Goal: Task Accomplishment & Management: Manage account settings

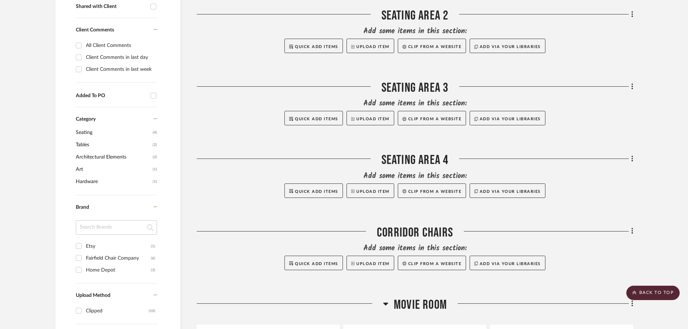
scroll to position [289, 0]
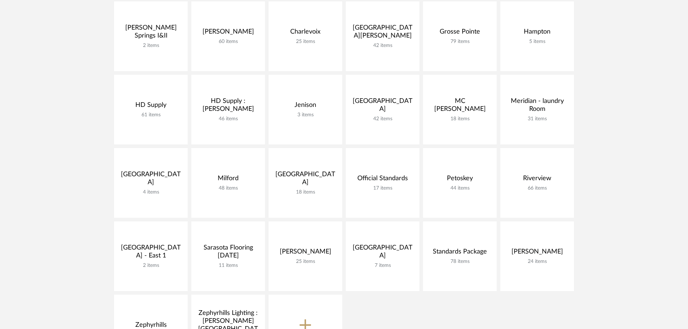
scroll to position [253, 0]
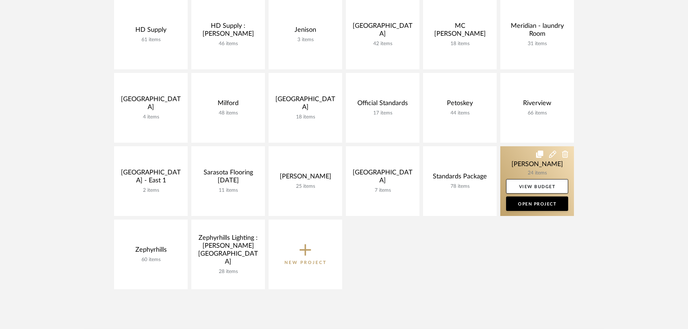
click at [518, 148] on link at bounding box center [537, 181] width 74 height 70
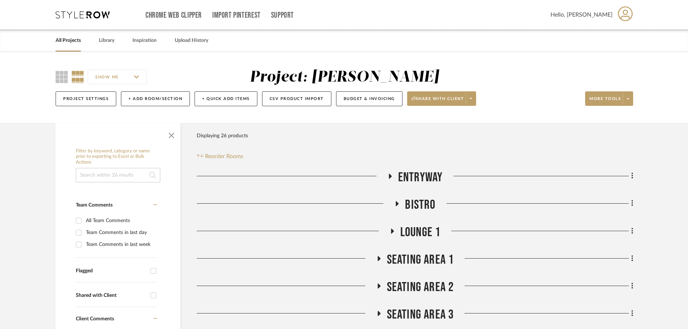
click at [387, 175] on icon at bounding box center [389, 175] width 9 height 5
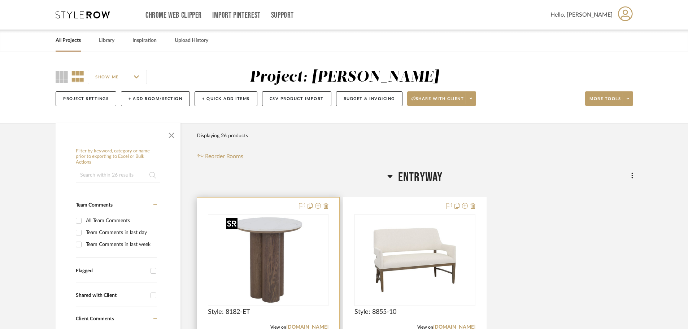
click at [0, 0] on img at bounding box center [0, 0] width 0 height 0
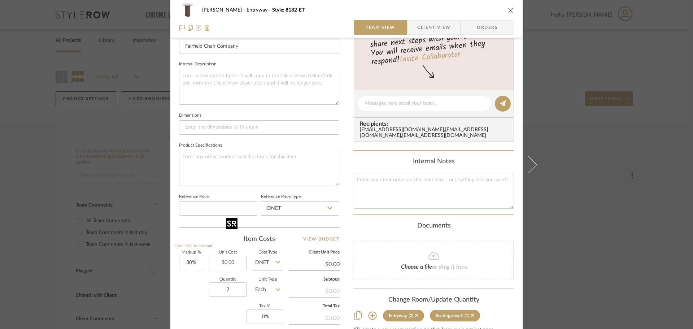
scroll to position [253, 0]
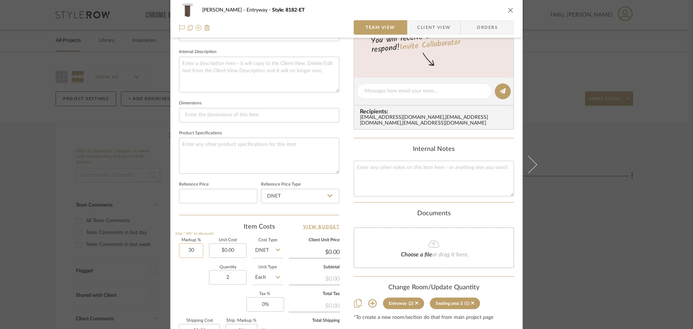
click at [194, 252] on input "30" at bounding box center [191, 250] width 24 height 14
type input "35%"
click at [184, 275] on div "Quantity 2 Unit Type Each" at bounding box center [231, 278] width 104 height 26
click at [220, 251] on input "0.00" at bounding box center [228, 250] width 38 height 14
type input "$566.00"
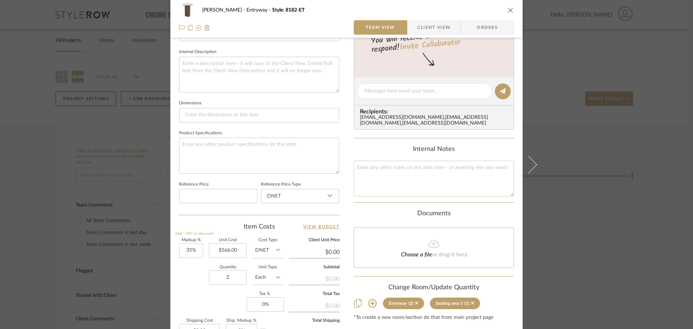
click at [195, 295] on div "Markup % (Use "-X%" to discount) 35% Unit Cost $566.00 Cost Type DNET Client Un…" at bounding box center [259, 290] width 160 height 105
type input "$764.10"
click at [510, 12] on icon "close" at bounding box center [511, 10] width 6 height 6
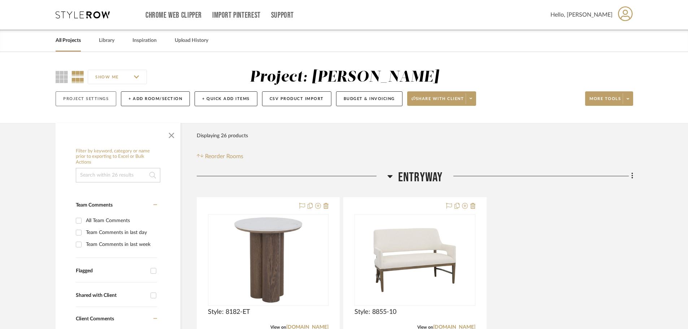
click at [82, 98] on button "Project Settings" at bounding box center [86, 98] width 61 height 15
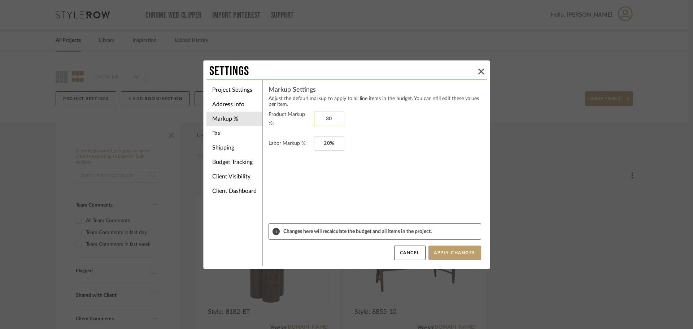
click at [321, 123] on input "30" at bounding box center [329, 118] width 30 height 14
type input "35%"
click at [325, 139] on input "20" at bounding box center [329, 143] width 30 height 14
type input "0%"
click at [463, 247] on button "Apply Changes" at bounding box center [454, 252] width 53 height 14
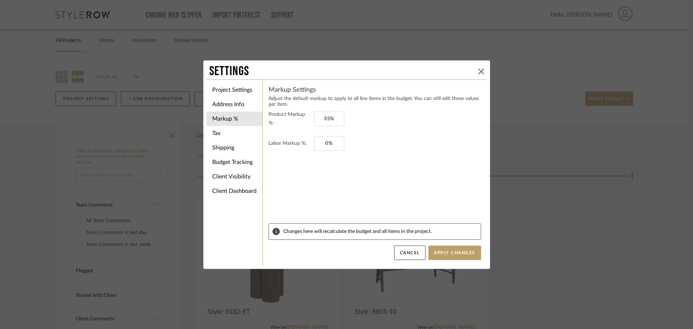
click at [479, 71] on icon at bounding box center [481, 72] width 6 height 6
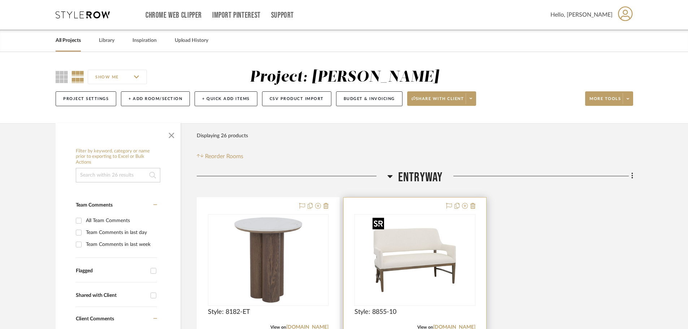
click at [400, 244] on img "0" at bounding box center [414, 260] width 90 height 90
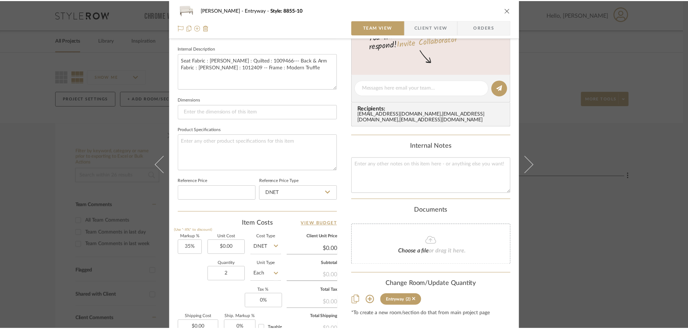
scroll to position [325, 0]
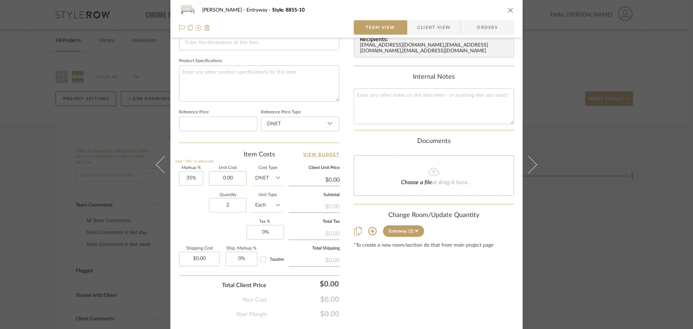
click at [230, 177] on input "0.00" at bounding box center [228, 178] width 38 height 14
type input "1491"
type input "$1,491.00"
click at [214, 228] on div "Markup % (Use "-X%" to discount) 35% Unit Cost $1,491.00 Cost Type DNET Client …" at bounding box center [259, 218] width 160 height 105
type input "$2,012.85"
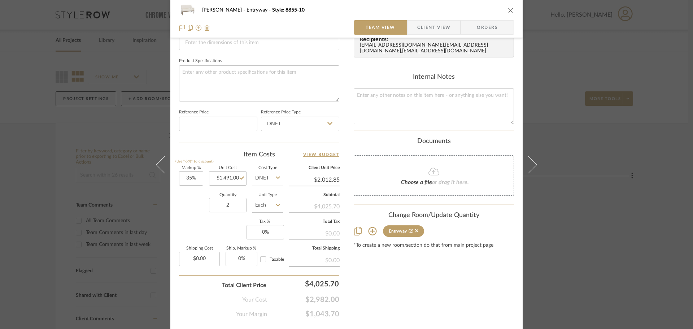
click at [508, 12] on icon "close" at bounding box center [511, 10] width 6 height 6
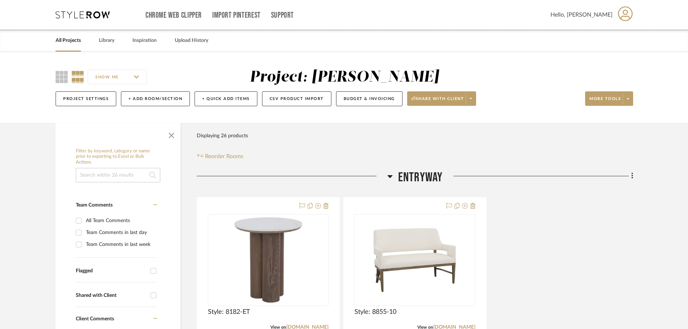
click at [390, 177] on icon at bounding box center [389, 176] width 5 height 9
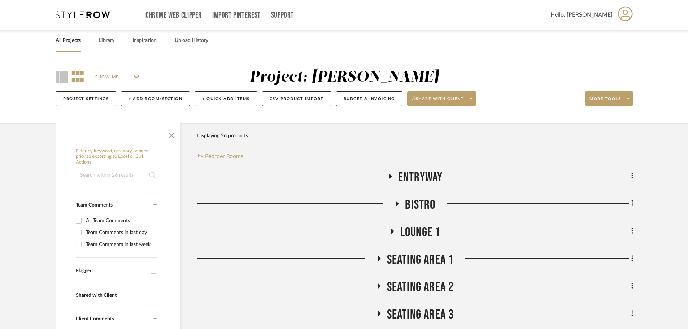
click at [396, 200] on h3 "Bistro" at bounding box center [414, 205] width 41 height 16
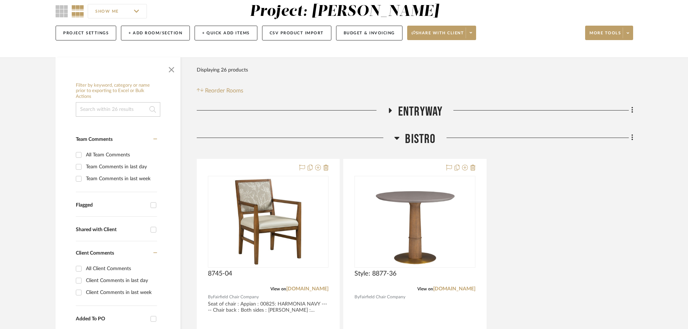
scroll to position [108, 0]
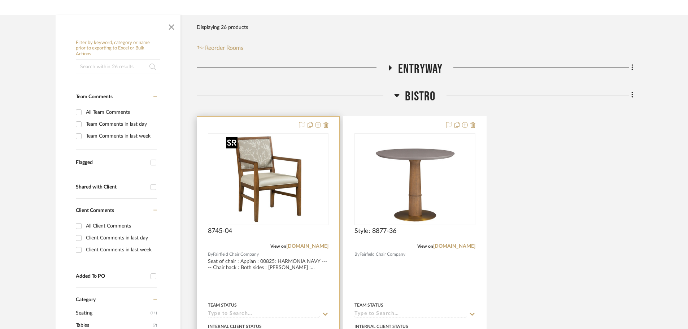
click at [0, 0] on img at bounding box center [0, 0] width 0 height 0
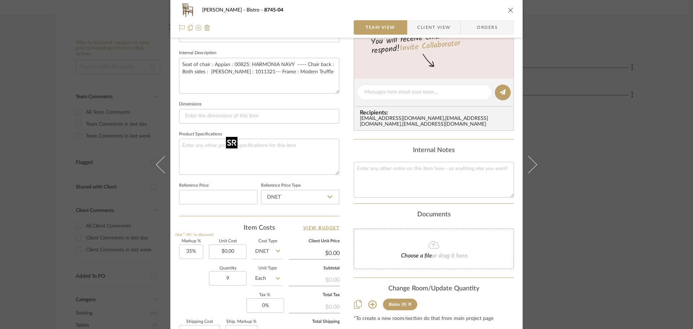
scroll to position [253, 0]
click at [221, 247] on input "0.00" at bounding box center [228, 250] width 38 height 14
type input "$663.00"
click at [218, 295] on div "Markup % (Use "-X%" to discount) 35% Unit Cost $663.00 Cost Type DNET Client Un…" at bounding box center [259, 290] width 160 height 105
type input "$895.05"
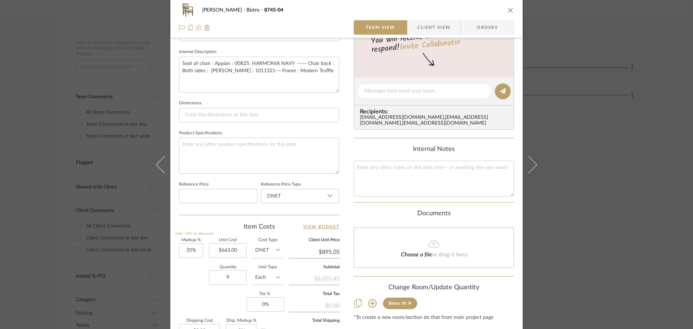
click at [509, 10] on icon "close" at bounding box center [511, 10] width 6 height 6
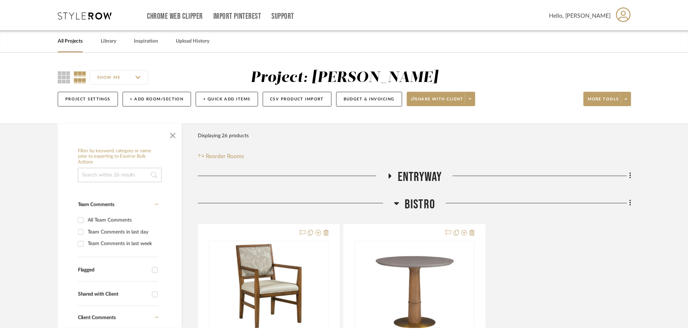
scroll to position [108, 0]
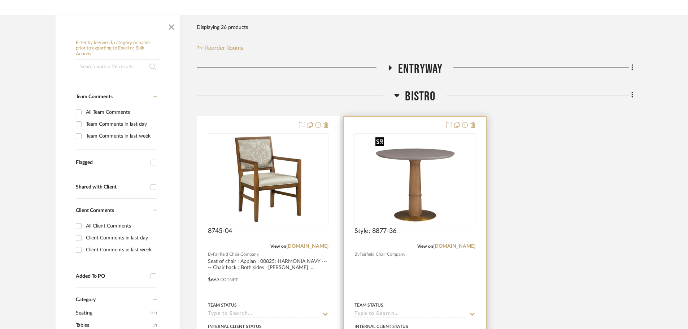
click at [408, 163] on img "0" at bounding box center [414, 179] width 84 height 90
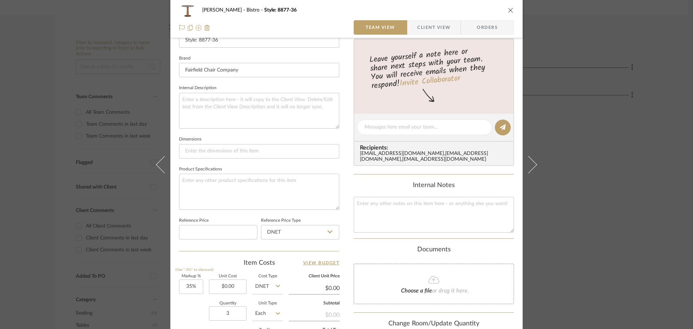
scroll to position [325, 0]
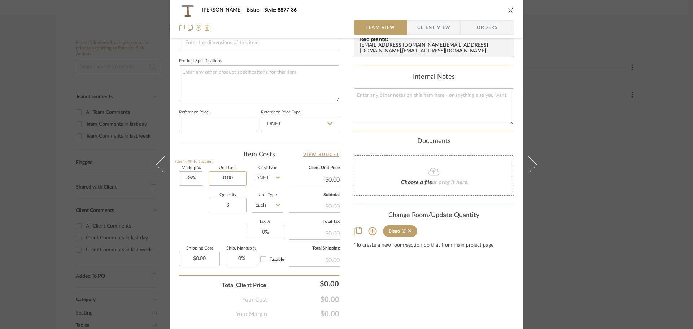
click at [215, 178] on input "0.00" at bounding box center [228, 178] width 38 height 14
type input "$752.00"
click at [191, 227] on div "Markup % (Use "-X%" to discount) 35% Unit Cost $752.00 Cost Type DNET Client Un…" at bounding box center [259, 218] width 160 height 105
type input "$1,015.20"
click at [508, 11] on icon "close" at bounding box center [511, 10] width 6 height 6
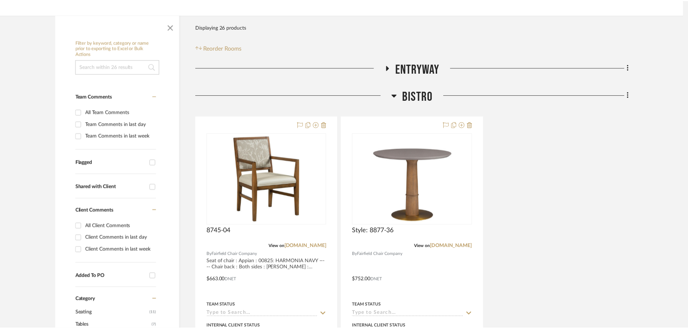
scroll to position [108, 0]
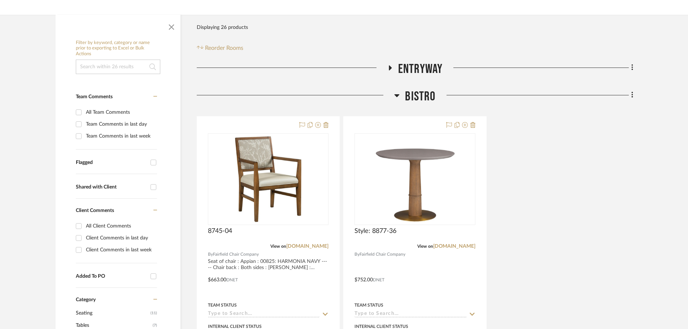
click at [394, 96] on div at bounding box center [295, 98] width 197 height 18
click at [397, 94] on icon at bounding box center [396, 95] width 5 height 9
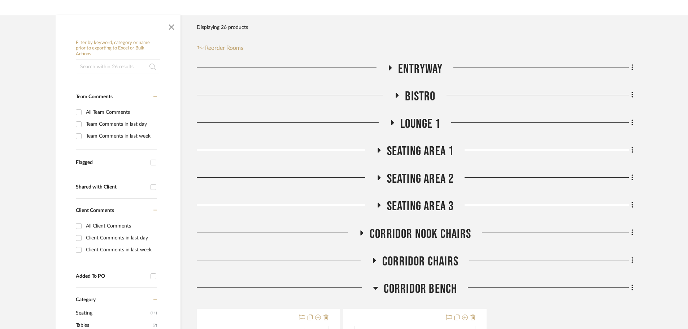
click at [388, 121] on icon at bounding box center [391, 122] width 9 height 5
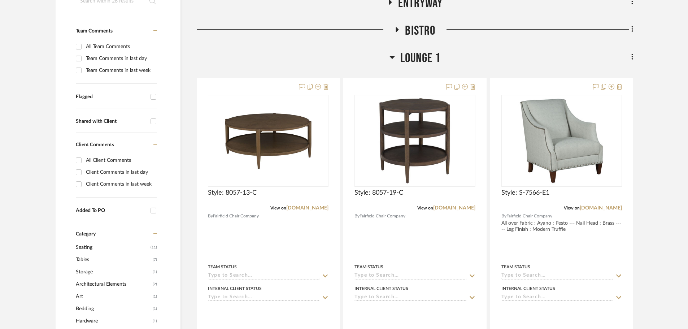
scroll to position [180, 0]
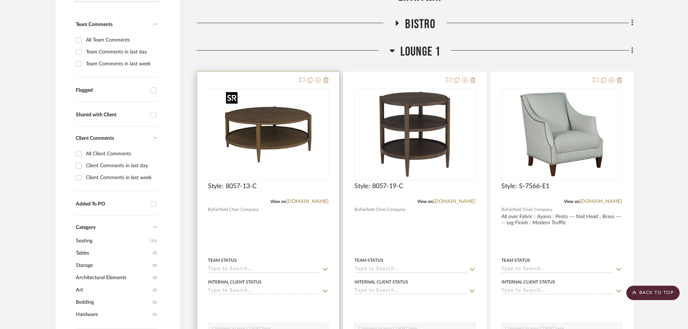
click at [0, 0] on img at bounding box center [0, 0] width 0 height 0
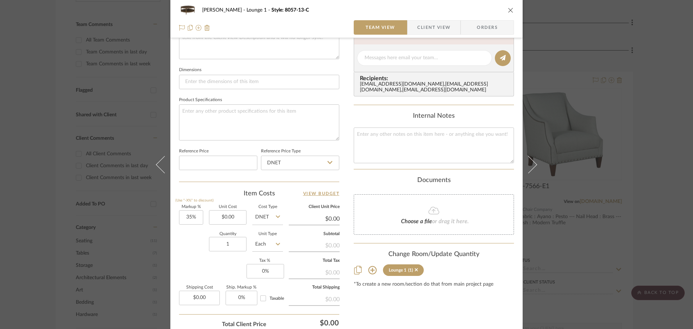
scroll to position [289, 0]
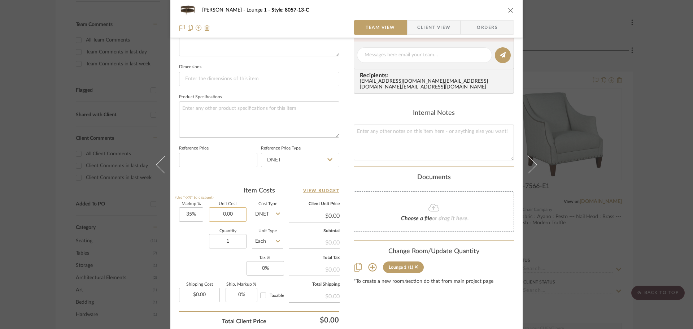
click at [229, 214] on input "0.00" at bounding box center [228, 214] width 38 height 14
type input "$578.00"
click at [185, 254] on div "Quantity 1 Unit Type Each" at bounding box center [231, 242] width 104 height 26
type input "$780.30"
click at [508, 12] on icon "close" at bounding box center [511, 10] width 6 height 6
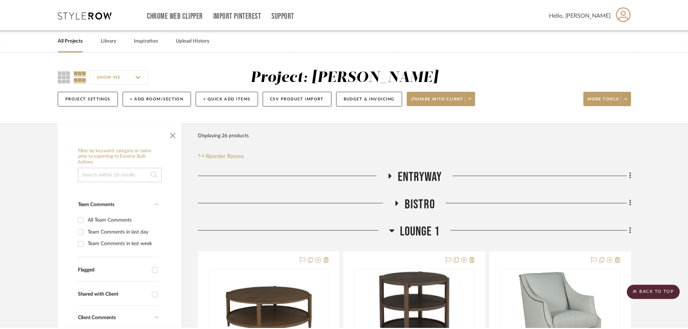
scroll to position [180, 0]
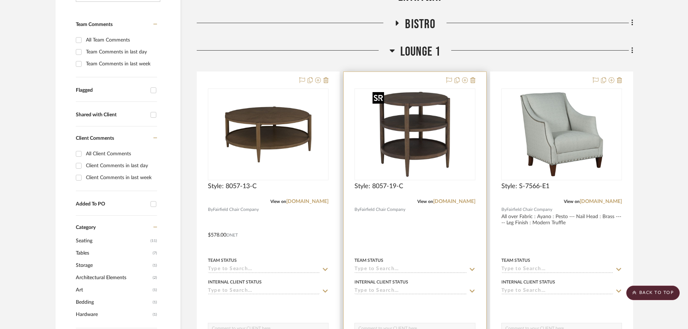
click at [406, 133] on img "0" at bounding box center [414, 134] width 90 height 90
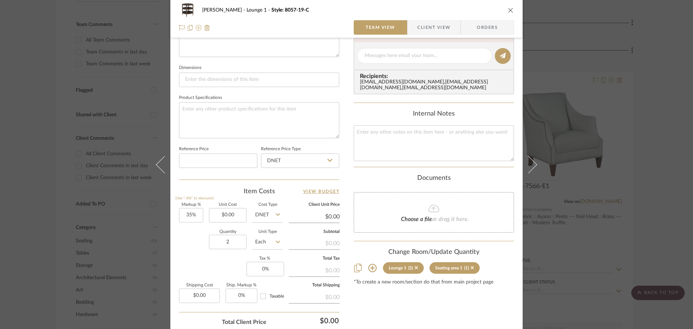
scroll to position [289, 0]
click at [226, 210] on input "0.00" at bounding box center [228, 214] width 38 height 14
type input "$388.00"
click at [189, 263] on div "Markup % (Use "-X%" to discount) 35% Unit Cost $388.00 Cost Type DNET Client Un…" at bounding box center [259, 254] width 160 height 105
type input "$523.80"
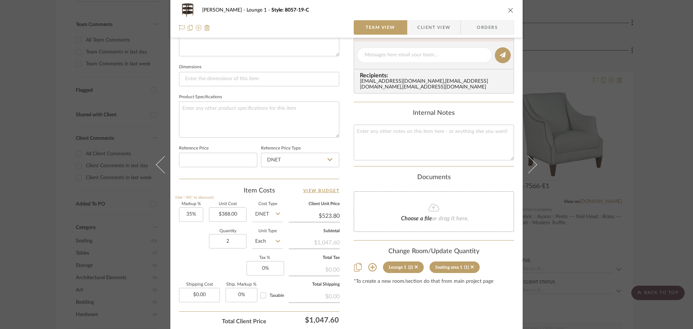
click at [508, 10] on icon "close" at bounding box center [511, 10] width 6 height 6
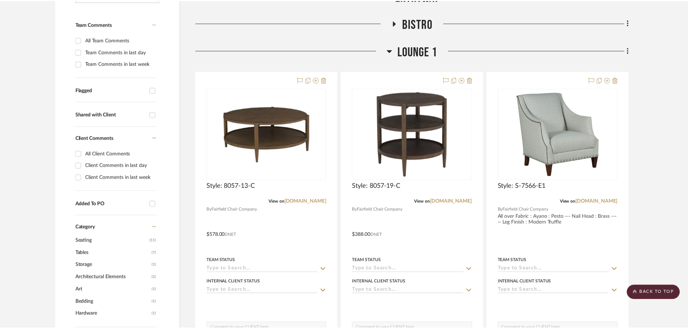
scroll to position [180, 0]
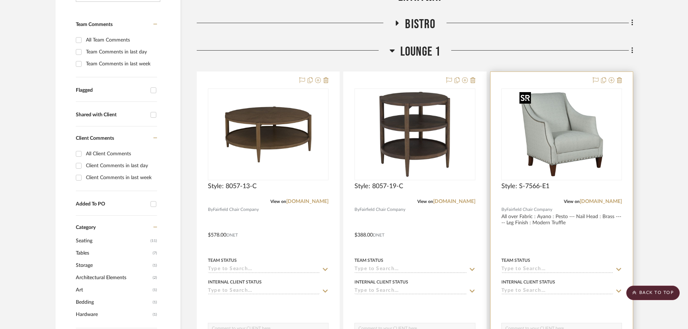
click at [0, 0] on img at bounding box center [0, 0] width 0 height 0
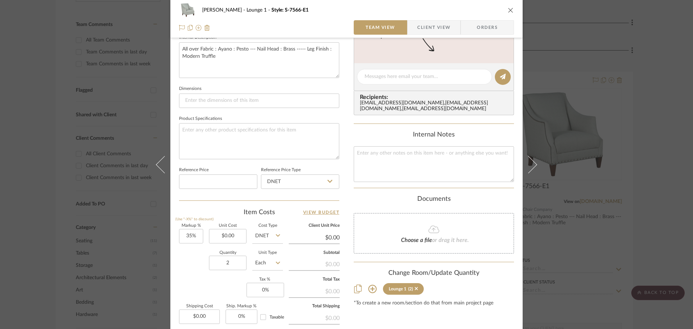
scroll to position [289, 0]
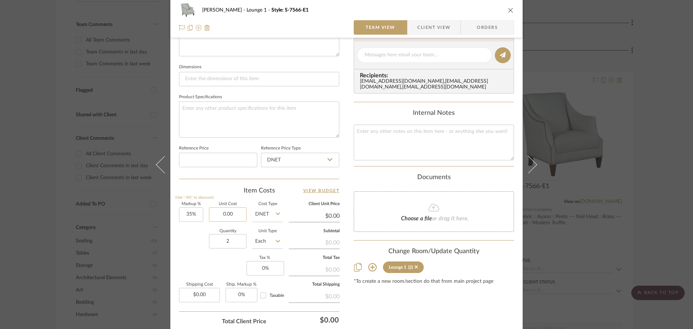
click at [233, 215] on input "0.00" at bounding box center [228, 214] width 38 height 14
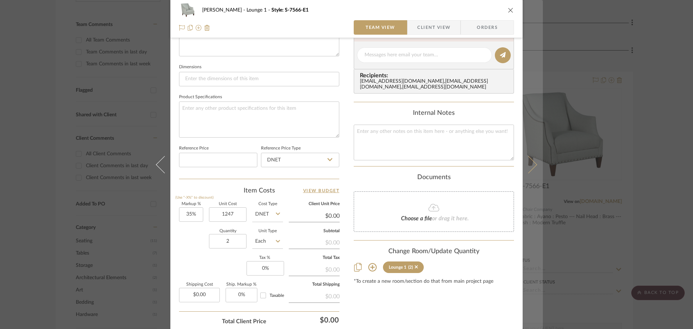
type input "$1,247.00"
click at [527, 158] on icon at bounding box center [528, 163] width 17 height 17
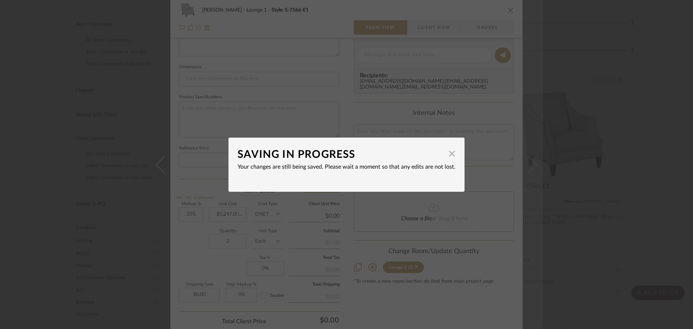
type input "$1,683.45"
click at [446, 153] on span "button" at bounding box center [451, 153] width 14 height 14
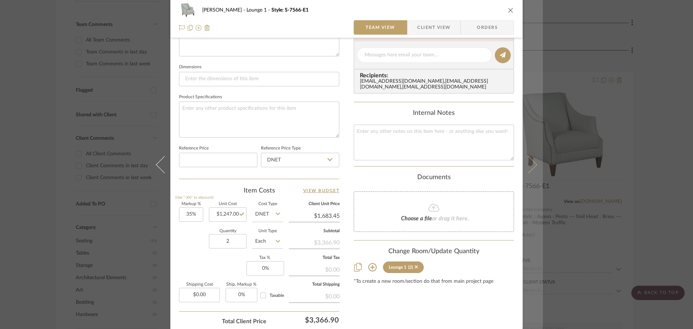
click at [524, 162] on icon at bounding box center [528, 163] width 17 height 17
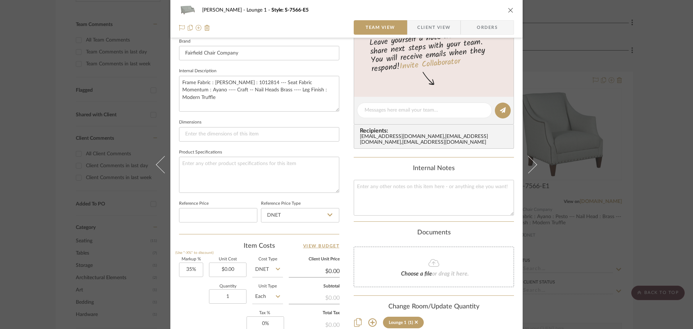
scroll to position [253, 0]
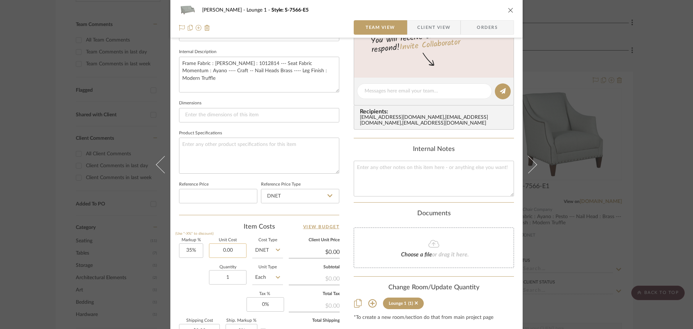
click at [224, 253] on input "0.00" at bounding box center [228, 250] width 38 height 14
type input "$2,445.00"
click at [216, 297] on div "Markup % (Use "-X%" to discount) 35% Unit Cost $2,445.00 Cost Type DNET Client …" at bounding box center [259, 290] width 160 height 105
type input "$3,300.75"
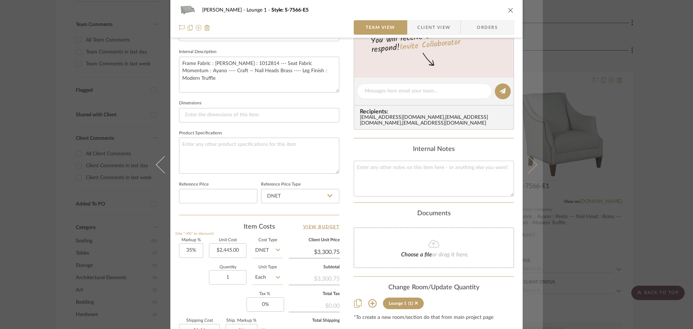
click at [530, 162] on icon at bounding box center [528, 163] width 17 height 17
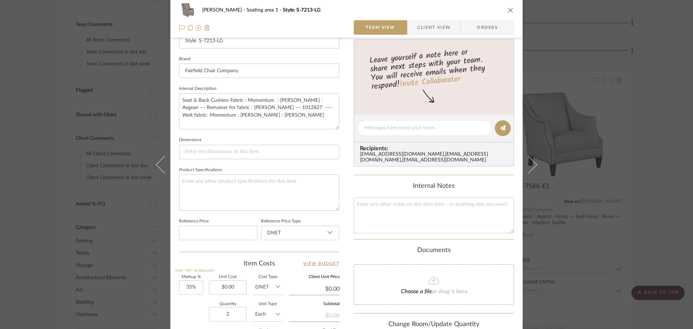
scroll to position [216, 0]
click at [223, 282] on input "0.00" at bounding box center [228, 286] width 38 height 14
type input "$1,673.00"
click at [349, 258] on div "[PERSON_NAME] Seating area 1 Style: S-7213-LG Team View Client View Orders Team…" at bounding box center [346, 122] width 352 height 666
type input "$2,258.55"
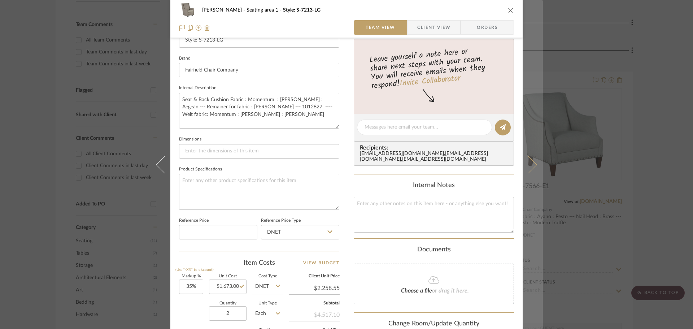
click at [532, 166] on icon at bounding box center [528, 163] width 17 height 17
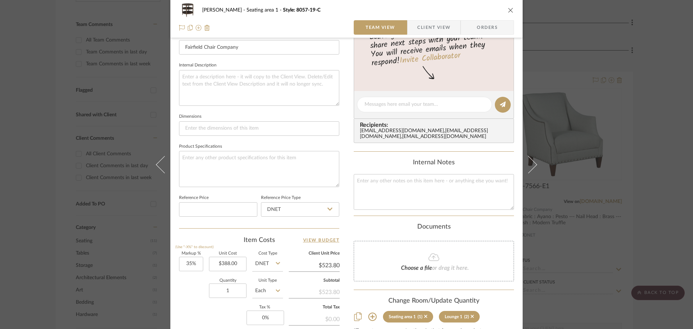
scroll to position [253, 0]
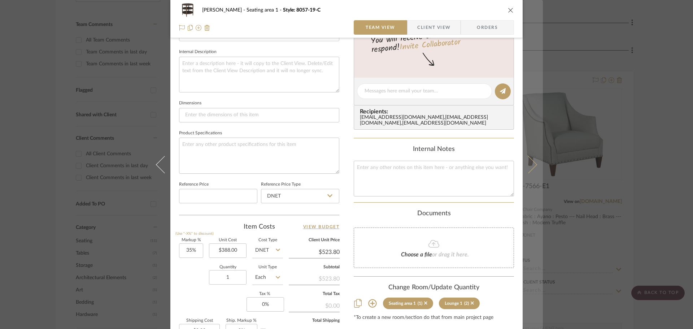
click at [533, 160] on button at bounding box center [532, 164] width 20 height 329
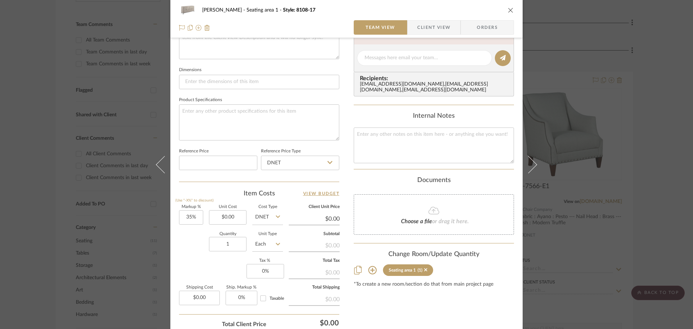
scroll to position [289, 0]
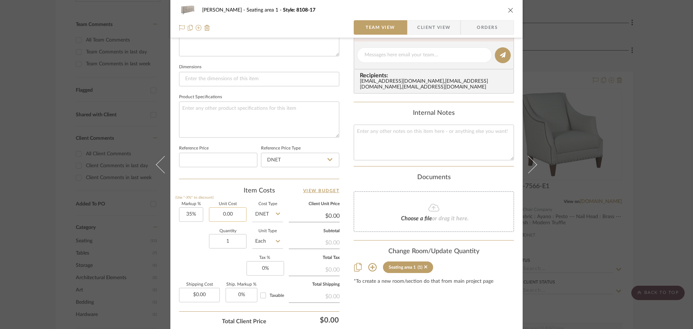
click at [222, 215] on input "0.00" at bounding box center [228, 214] width 38 height 14
type input "$1,192.00"
click at [179, 262] on div "Markup % (Use "-X%" to discount) 35% Unit Cost $1,192.00 Cost Type DNET Client …" at bounding box center [259, 254] width 160 height 105
type input "$1,609.20"
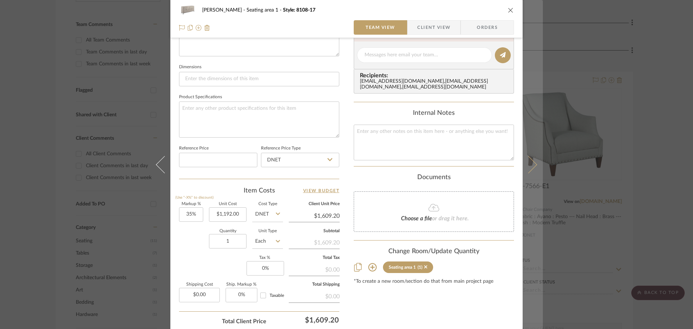
click at [530, 165] on icon at bounding box center [528, 163] width 17 height 17
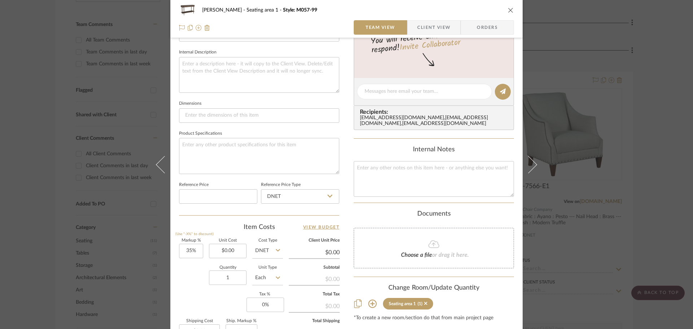
scroll to position [253, 0]
click at [232, 253] on input "0.00" at bounding box center [228, 250] width 38 height 14
type input "$556.00"
click at [176, 300] on div "[PERSON_NAME] Seating area 1 Style: M057-99 Team View Client View Orders Team-F…" at bounding box center [346, 86] width 352 height 666
type input "$750.60"
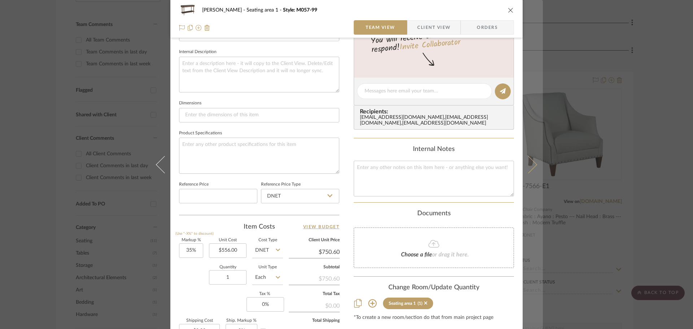
click at [532, 163] on icon at bounding box center [528, 163] width 17 height 17
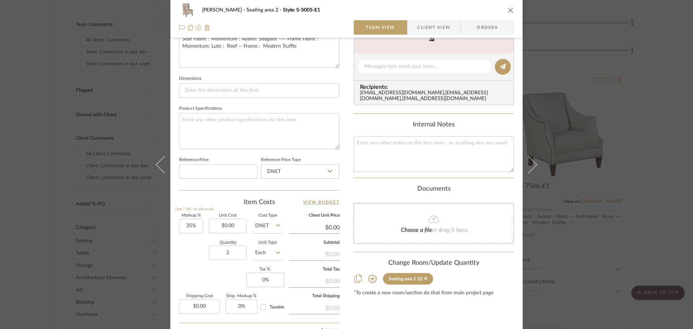
scroll to position [289, 0]
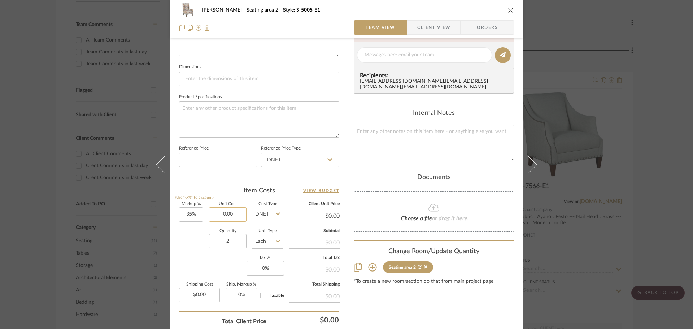
click at [240, 217] on input "0.00" at bounding box center [228, 214] width 38 height 14
type input "$1,258.00"
click at [214, 272] on div "Markup % (Use "-X%" to discount) 35% Unit Cost $1,258.00 Cost Type DNET Client …" at bounding box center [259, 254] width 160 height 105
type input "$1,698.30"
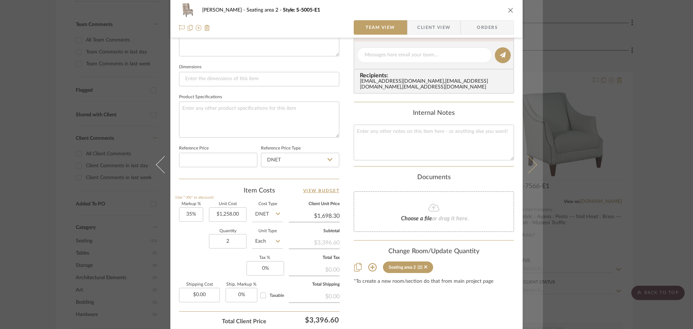
click at [533, 167] on button at bounding box center [532, 164] width 20 height 329
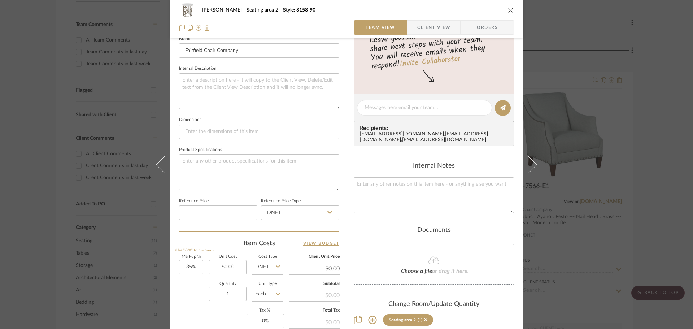
scroll to position [253, 0]
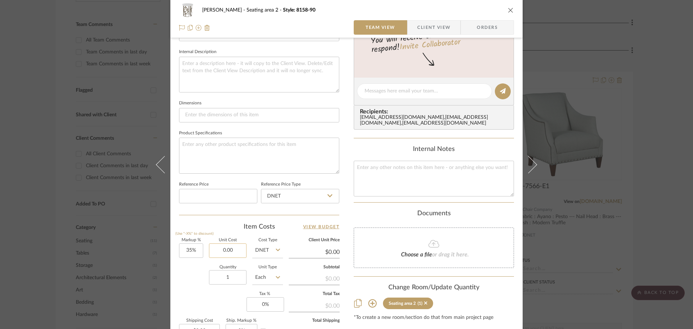
click at [215, 251] on input "0.00" at bounding box center [228, 250] width 38 height 14
type input "$387.00"
click at [195, 292] on div "Markup % (Use "-X%" to discount) 35% Unit Cost $387.00 Cost Type DNET Client Un…" at bounding box center [259, 290] width 160 height 105
type input "$522.45"
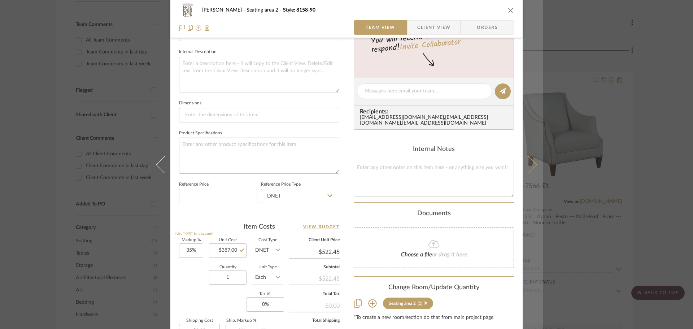
click at [530, 162] on icon at bounding box center [528, 163] width 17 height 17
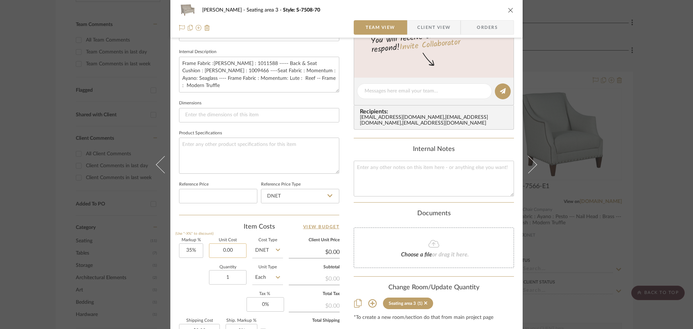
click at [215, 248] on input "0.00" at bounding box center [228, 250] width 38 height 14
type input "$1,876.00"
click at [214, 300] on div "Markup % (Use "-X%" to discount) 35% Unit Cost $1,876.00 Cost Type DNET Client …" at bounding box center [259, 290] width 160 height 105
type input "$2,532.60"
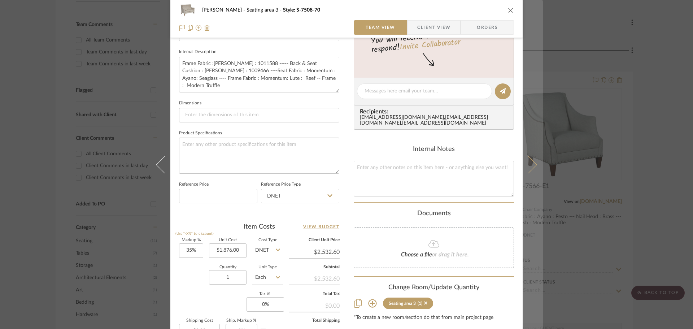
click at [530, 164] on icon at bounding box center [528, 163] width 17 height 17
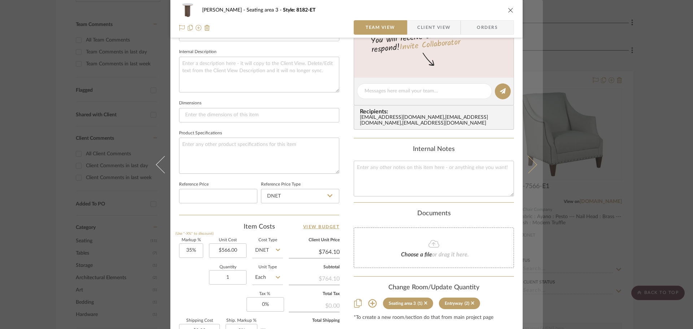
click at [535, 163] on button at bounding box center [532, 164] width 20 height 329
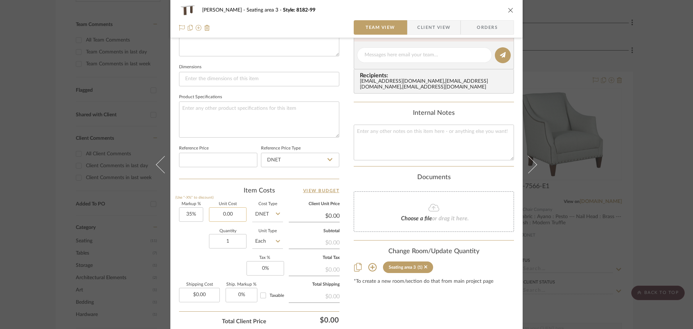
click at [233, 215] on input "0.00" at bounding box center [228, 214] width 38 height 14
type input "$629.00"
click at [189, 262] on div "Markup % (Use "-X%" to discount) 35% Unit Cost $629.00 Cost Type DNET Client Un…" at bounding box center [259, 254] width 160 height 105
type input "$849.15"
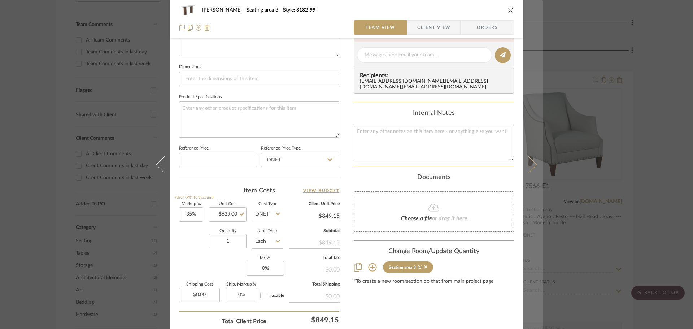
click at [532, 162] on icon at bounding box center [528, 163] width 17 height 17
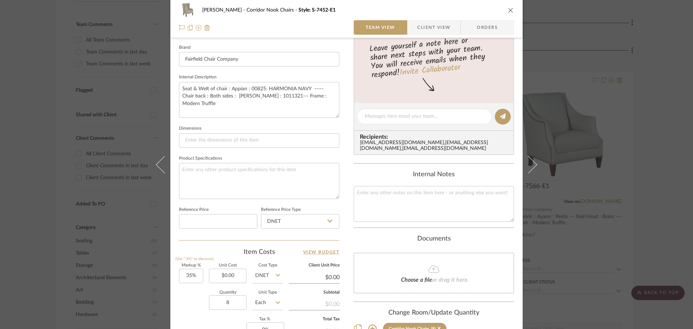
scroll to position [253, 0]
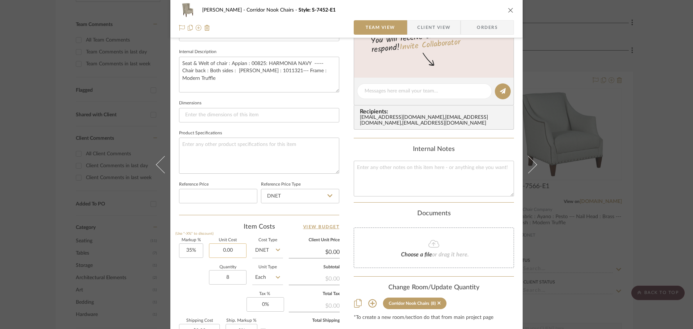
click at [236, 254] on input "0.00" at bounding box center [228, 250] width 38 height 14
type input "$1,584.00"
click at [179, 302] on div "Markup % (Use "-X%" to discount) 35% Unit Cost $1,584.00 Cost Type DNET Client …" at bounding box center [259, 290] width 160 height 105
type input "$2,138.40"
click at [525, 161] on icon at bounding box center [528, 163] width 17 height 17
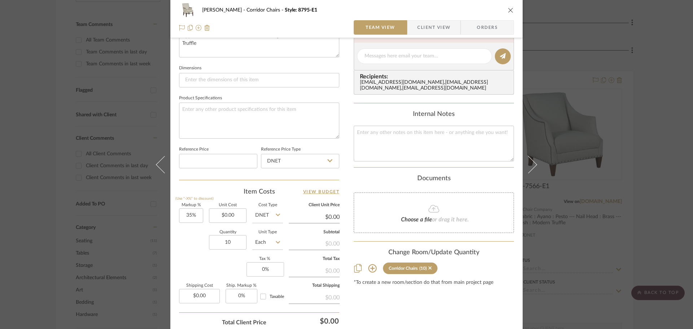
scroll to position [289, 0]
click at [231, 220] on input "0.00" at bounding box center [228, 214] width 38 height 14
type input "$956.00"
click at [210, 266] on div "Markup % (Use "-X%" to discount) 35% Unit Cost $956.00 Cost Type DNET Client Un…" at bounding box center [259, 254] width 160 height 105
type input "$1,290.60"
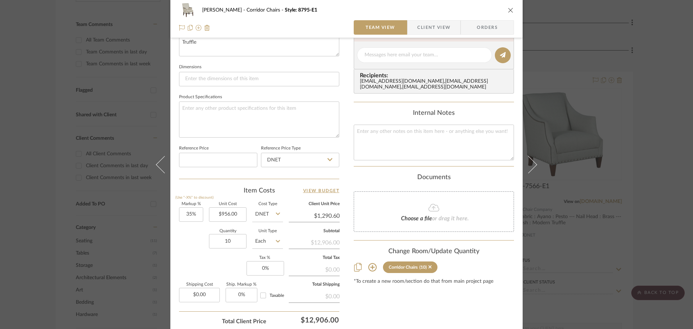
click at [533, 163] on icon at bounding box center [528, 163] width 17 height 17
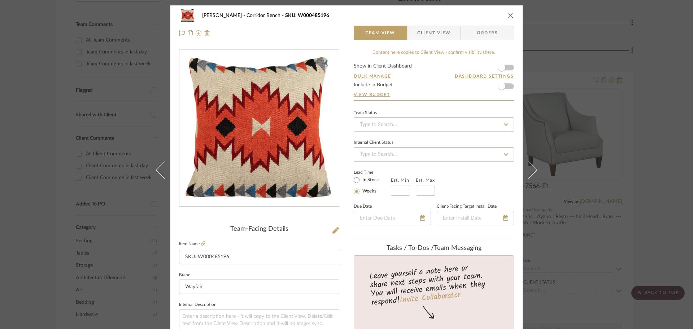
click at [509, 17] on icon "close" at bounding box center [511, 16] width 6 height 6
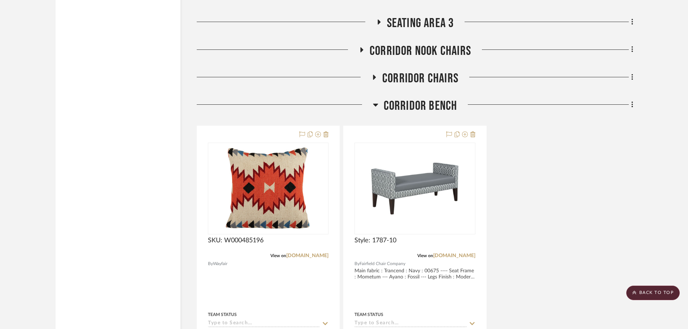
scroll to position [1046, 0]
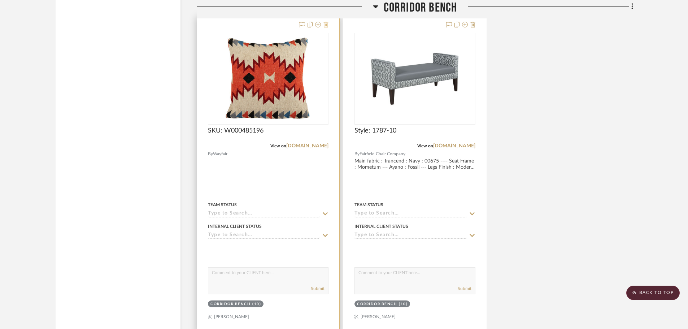
click at [328, 23] on icon at bounding box center [325, 25] width 5 height 6
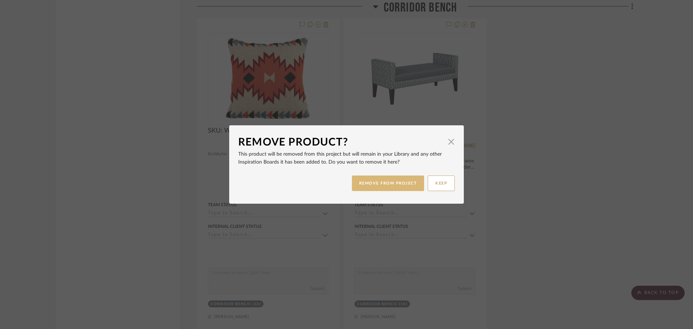
click at [378, 180] on button "REMOVE FROM PROJECT" at bounding box center [388, 183] width 73 height 16
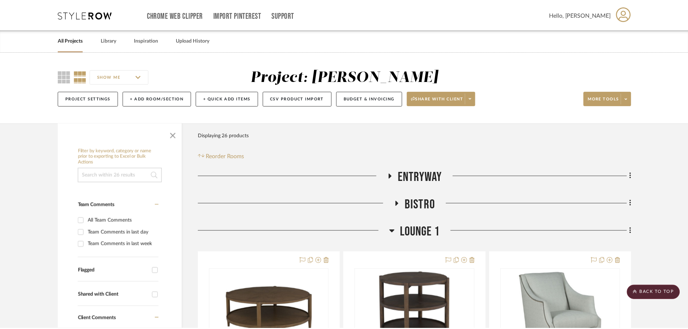
scroll to position [1046, 0]
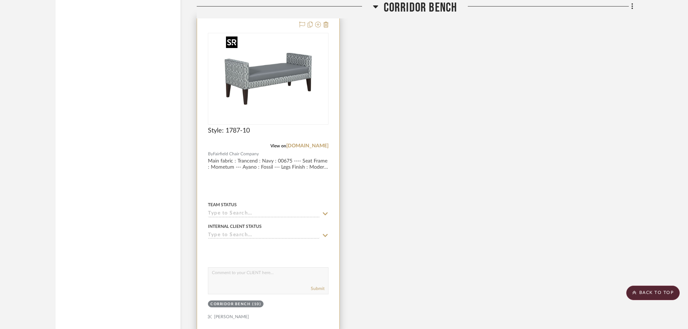
click at [244, 84] on img "0" at bounding box center [268, 79] width 90 height 90
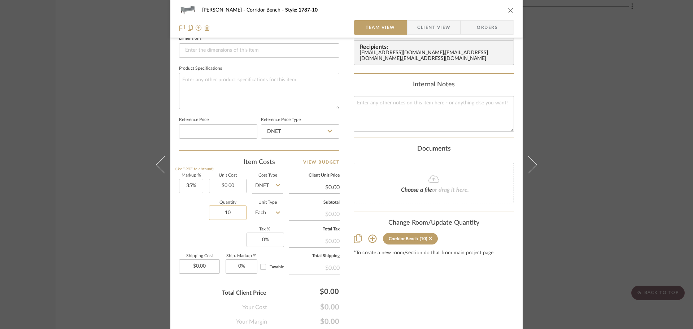
scroll to position [325, 0]
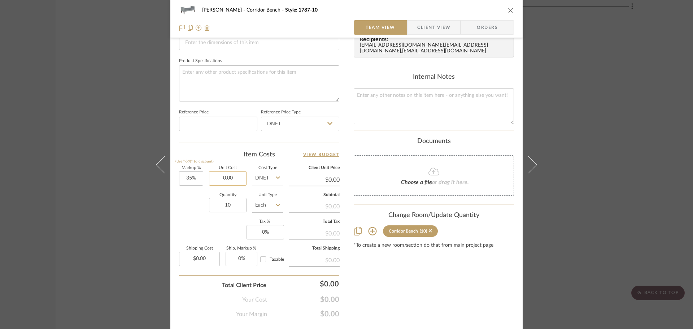
click at [227, 181] on input "0.00" at bounding box center [228, 178] width 38 height 14
type input "$897.00"
click at [187, 306] on div "Your Margin $0.00" at bounding box center [259, 311] width 160 height 14
type input "$1,210.95"
click at [411, 297] on div "Content here copies to Client View - confirm visibility there. Show in Client D…" at bounding box center [434, 21] width 160 height 594
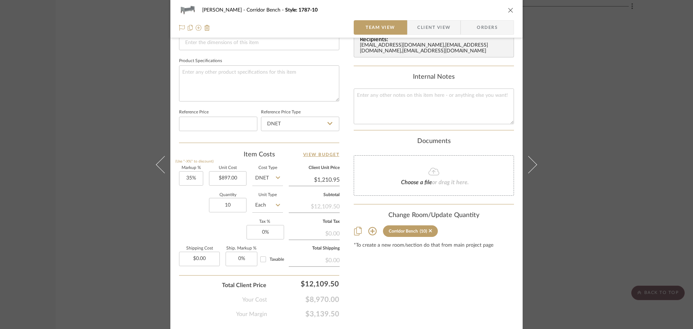
click at [508, 13] on icon "close" at bounding box center [511, 10] width 6 height 6
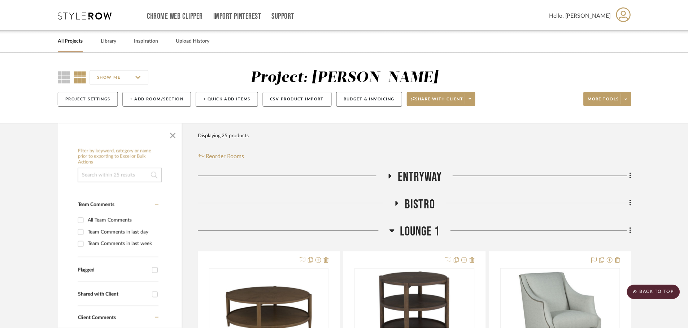
scroll to position [1046, 0]
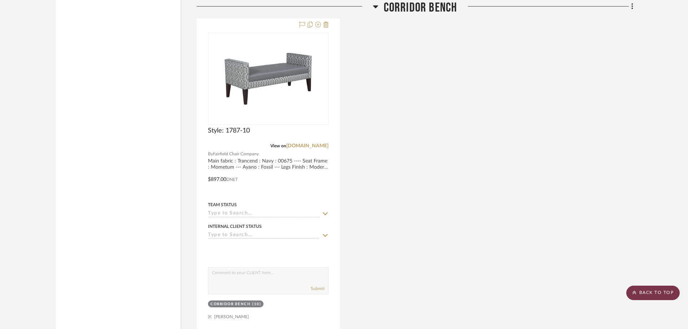
click at [648, 290] on scroll-to-top-button "BACK TO TOP" at bounding box center [652, 292] width 53 height 14
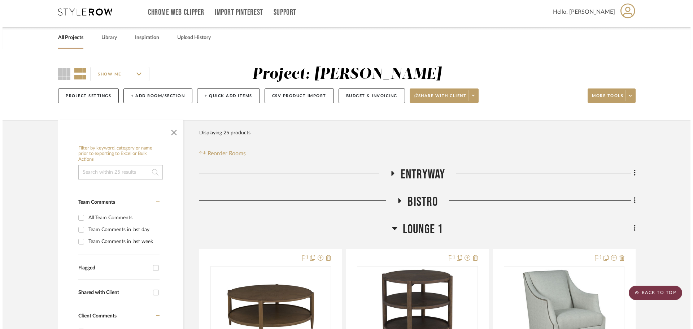
scroll to position [0, 0]
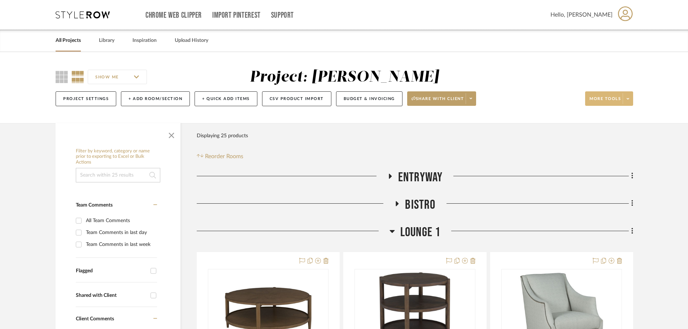
click at [627, 101] on span at bounding box center [627, 98] width 10 height 11
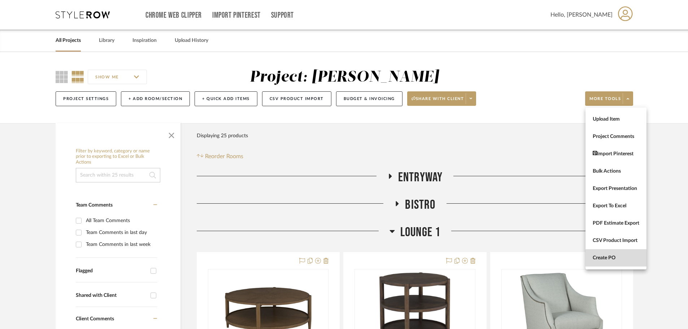
click at [632, 262] on button "Create PO" at bounding box center [615, 257] width 61 height 17
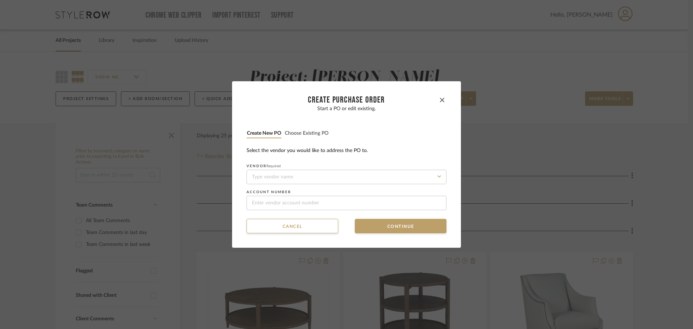
click at [302, 132] on button "Choose existing PO" at bounding box center [306, 133] width 44 height 7
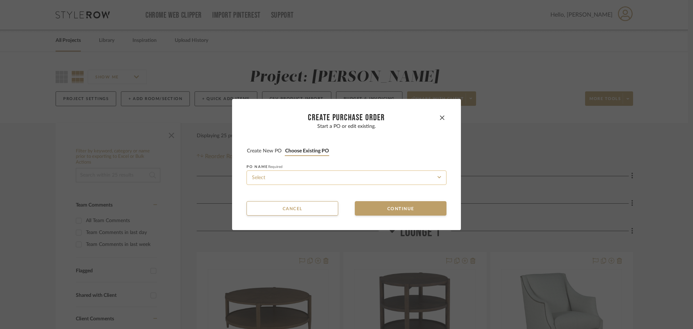
click at [352, 176] on input at bounding box center [346, 177] width 200 height 14
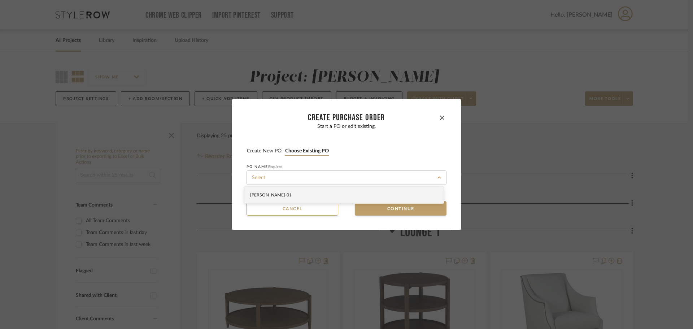
click at [352, 198] on div "[PERSON_NAME]-01" at bounding box center [343, 195] width 199 height 17
type input "[PERSON_NAME]-01"
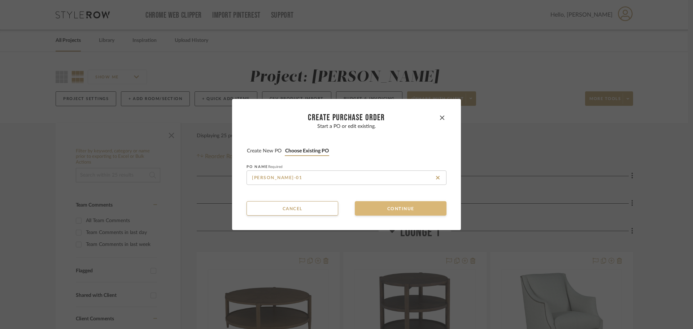
click at [372, 206] on button "Continue" at bounding box center [401, 208] width 92 height 14
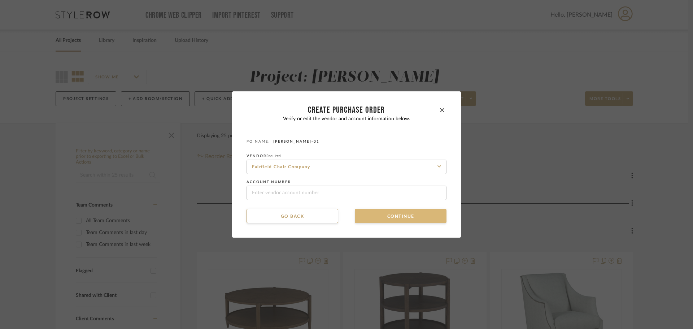
click at [375, 215] on button "Continue" at bounding box center [401, 216] width 92 height 14
click at [381, 213] on button "Continue" at bounding box center [401, 216] width 92 height 14
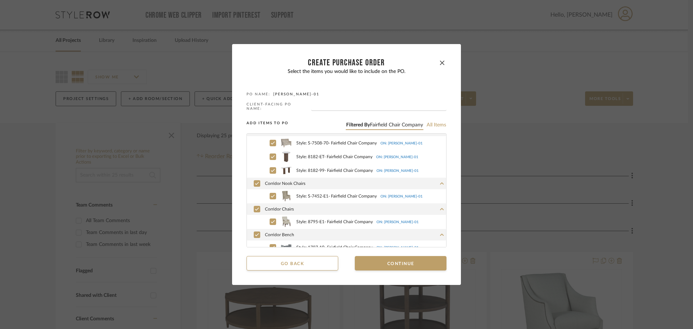
scroll to position [277, 0]
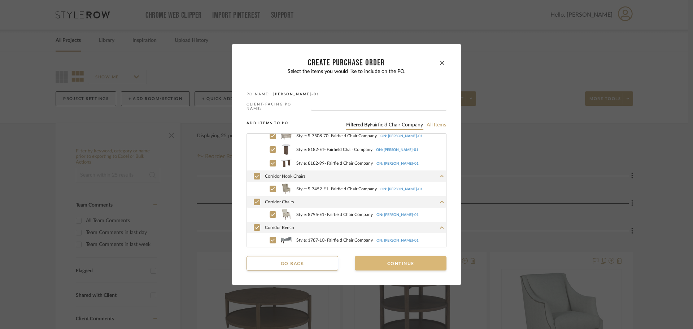
click at [407, 262] on button "Continue" at bounding box center [401, 263] width 92 height 14
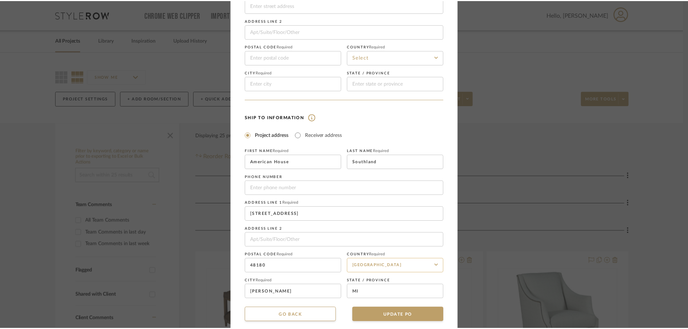
scroll to position [84, 0]
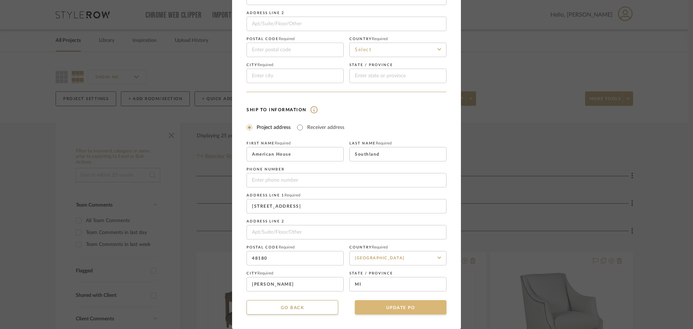
click at [415, 303] on button "UPDATE PO" at bounding box center [401, 307] width 92 height 14
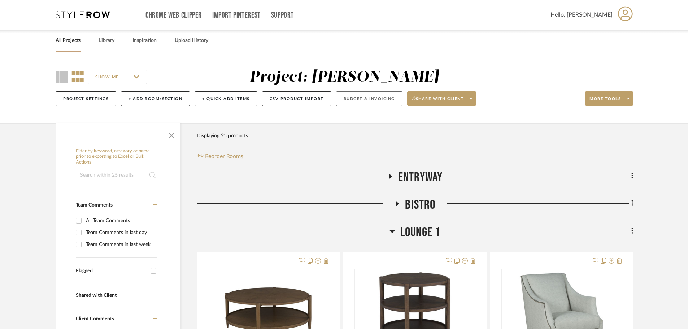
click at [366, 101] on button "Budget & Invoicing" at bounding box center [369, 98] width 66 height 15
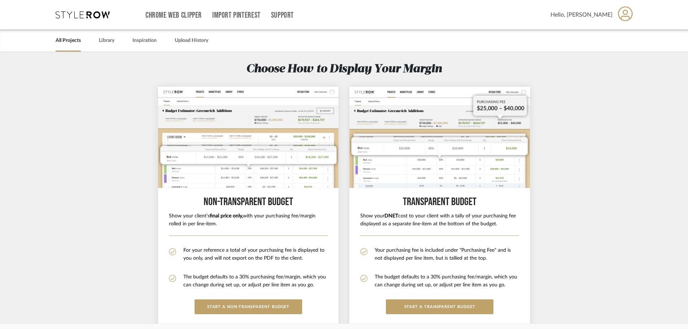
click at [264, 314] on div "Non-Transparent BUDGET Show your client’s final price only, with your purchasin…" at bounding box center [248, 209] width 180 height 245
click at [265, 308] on button "START A Non-Transparent BUDGET" at bounding box center [248, 306] width 108 height 15
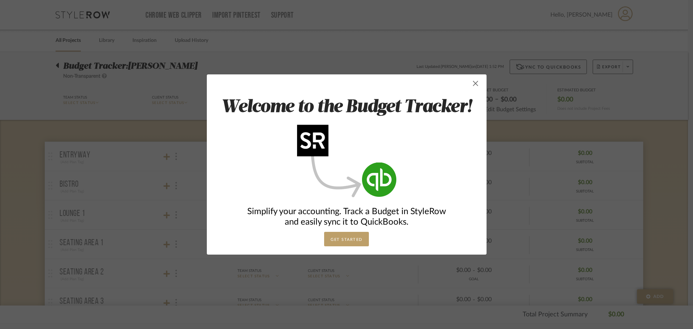
click at [472, 86] on span "button" at bounding box center [475, 83] width 14 height 14
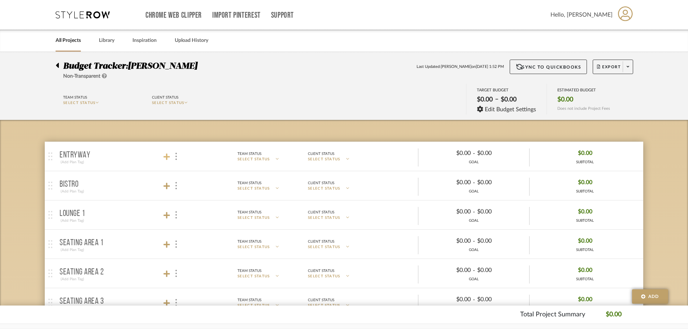
click at [167, 153] on icon at bounding box center [166, 156] width 6 height 7
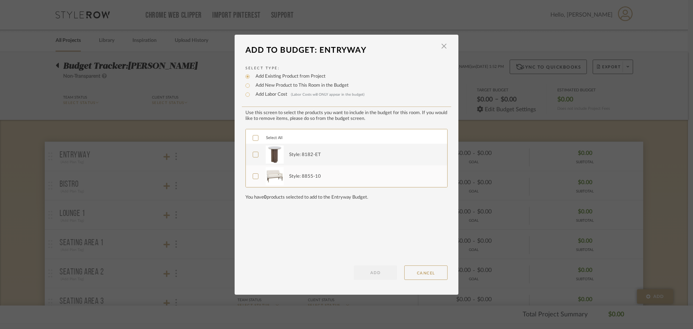
click at [253, 139] on icon at bounding box center [255, 138] width 5 height 4
click at [372, 271] on button "ADD" at bounding box center [375, 272] width 43 height 14
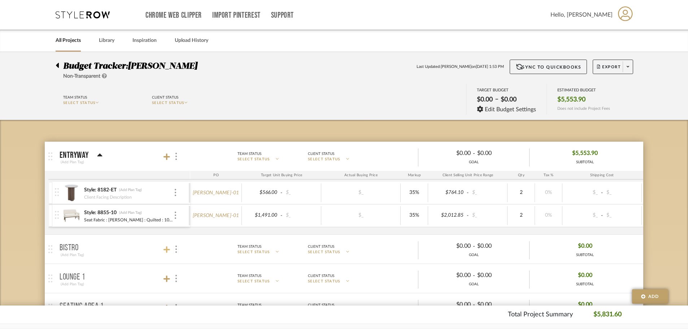
click at [167, 247] on icon at bounding box center [166, 249] width 6 height 6
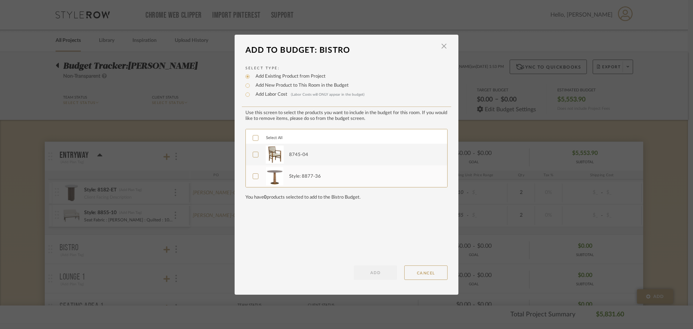
click at [253, 140] on icon at bounding box center [255, 137] width 5 height 5
click at [362, 267] on button "ADD" at bounding box center [375, 272] width 43 height 14
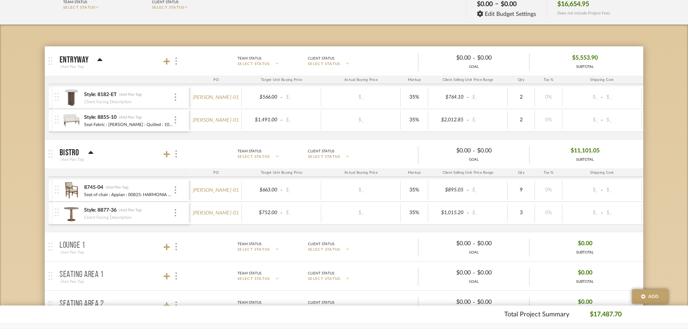
scroll to position [108, 0]
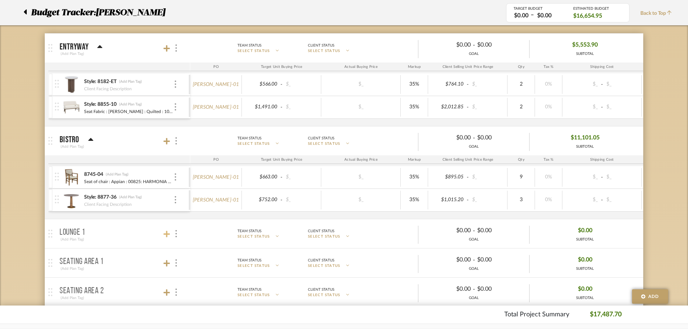
click at [165, 234] on icon at bounding box center [166, 234] width 6 height 6
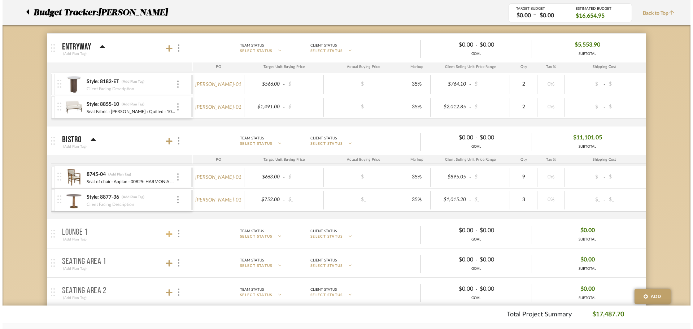
scroll to position [0, 0]
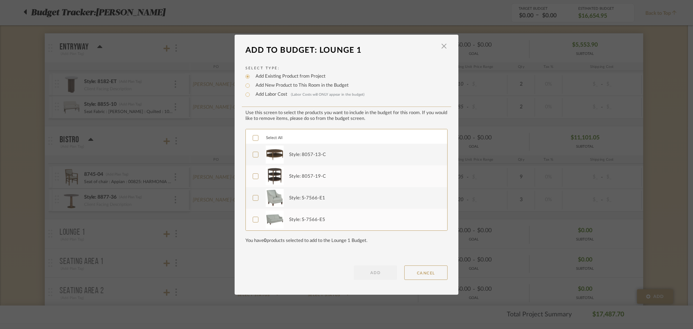
click at [254, 137] on icon at bounding box center [255, 137] width 5 height 5
click at [355, 267] on button "ADD" at bounding box center [375, 272] width 43 height 14
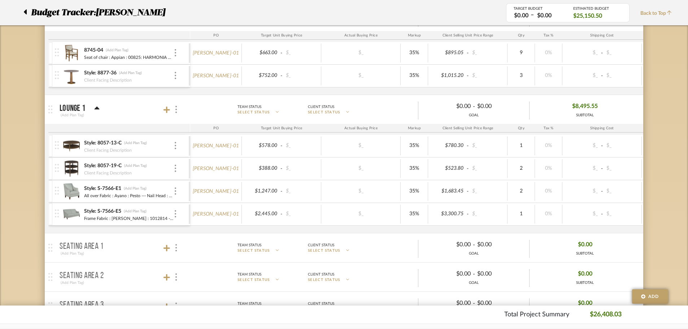
scroll to position [253, 0]
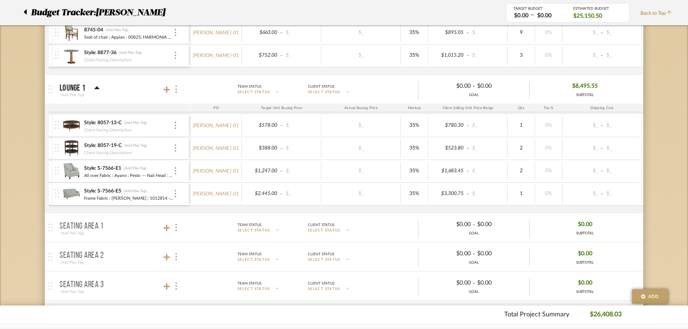
click at [165, 223] on div at bounding box center [171, 228] width 16 height 10
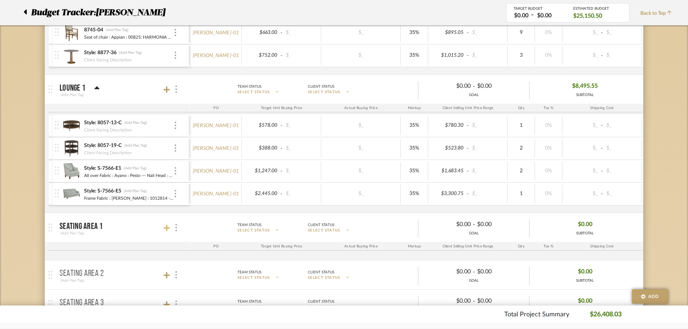
click at [166, 231] on icon at bounding box center [166, 227] width 6 height 7
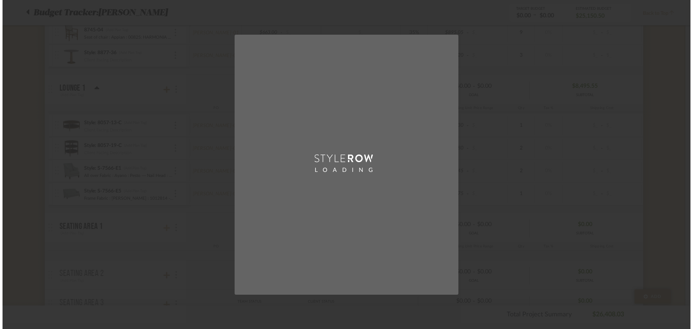
scroll to position [0, 0]
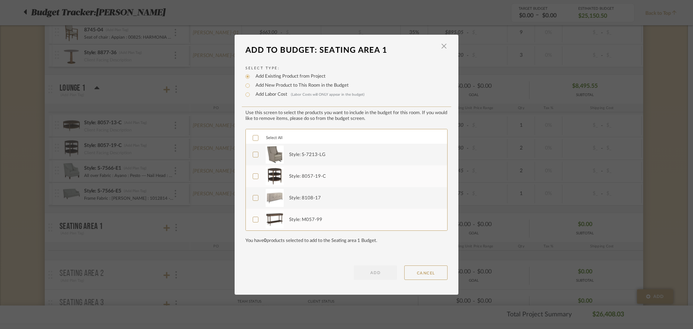
click at [253, 136] on icon at bounding box center [255, 137] width 5 height 5
click at [363, 273] on button "ADD" at bounding box center [375, 272] width 43 height 14
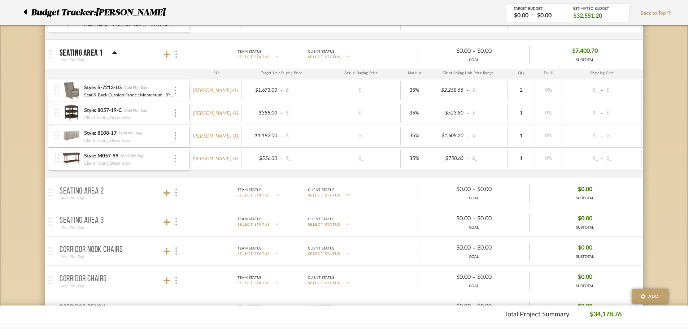
scroll to position [433, 0]
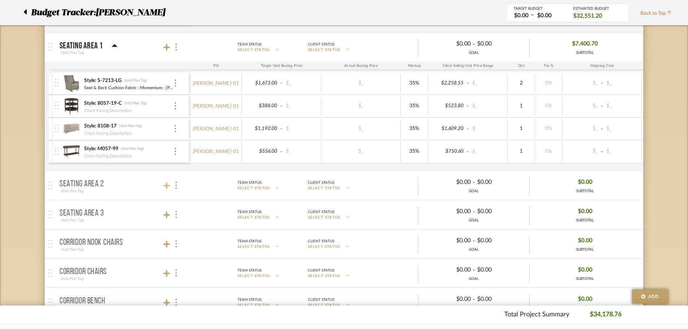
click at [168, 186] on icon at bounding box center [166, 185] width 6 height 6
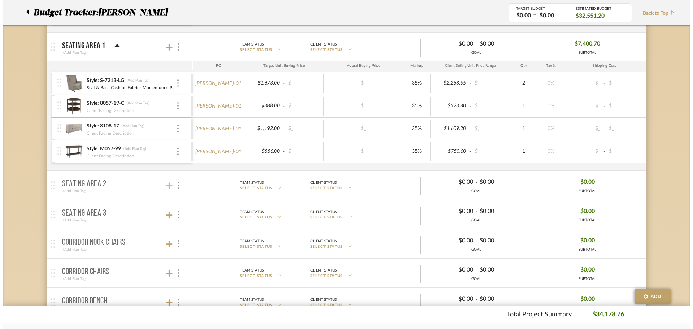
scroll to position [0, 0]
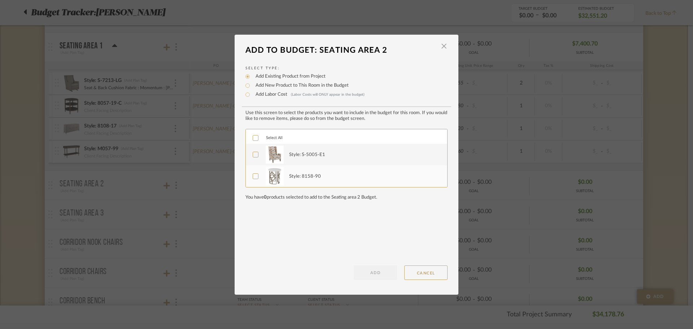
click at [251, 134] on div "Select All" at bounding box center [346, 136] width 201 height 14
click at [253, 137] on icon at bounding box center [255, 137] width 5 height 5
click at [355, 275] on button "ADD" at bounding box center [375, 272] width 43 height 14
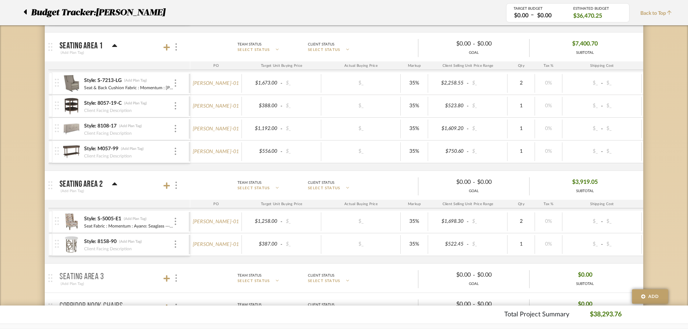
scroll to position [541, 0]
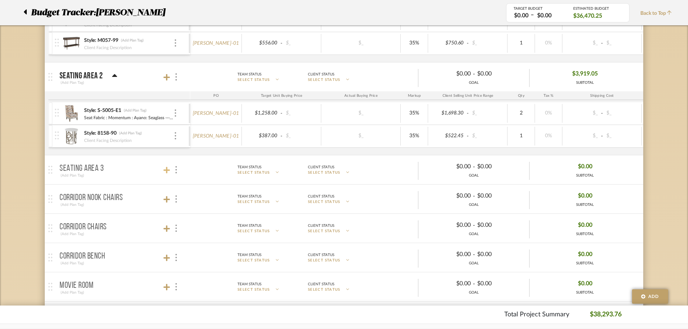
click at [169, 171] on icon at bounding box center [166, 169] width 6 height 7
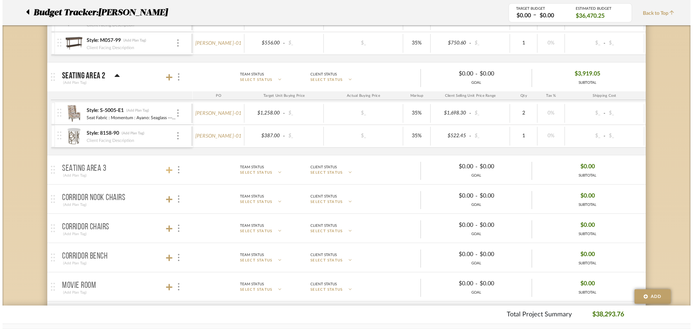
scroll to position [0, 0]
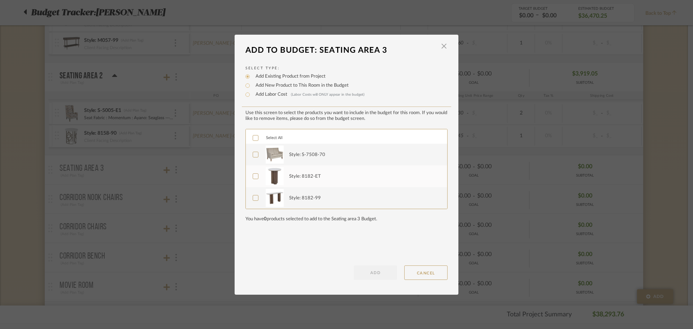
click at [253, 140] on div at bounding box center [256, 138] width 6 height 6
click at [356, 273] on button "ADD" at bounding box center [375, 272] width 43 height 14
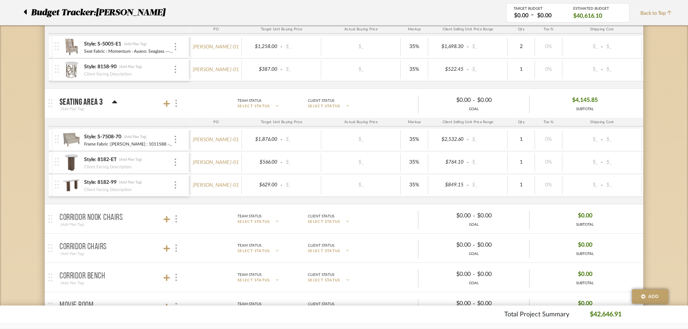
scroll to position [613, 0]
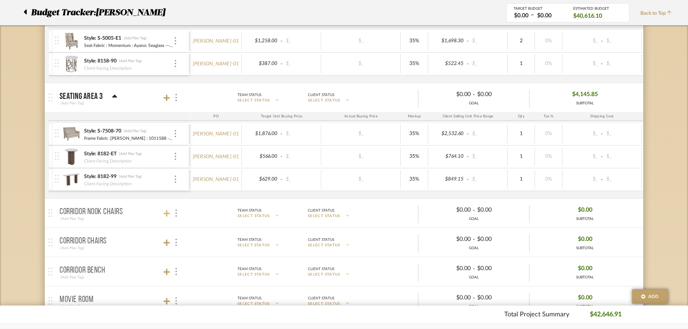
click at [164, 214] on icon at bounding box center [166, 213] width 6 height 7
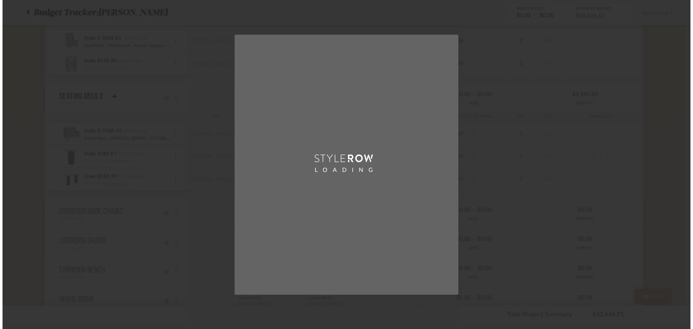
scroll to position [0, 0]
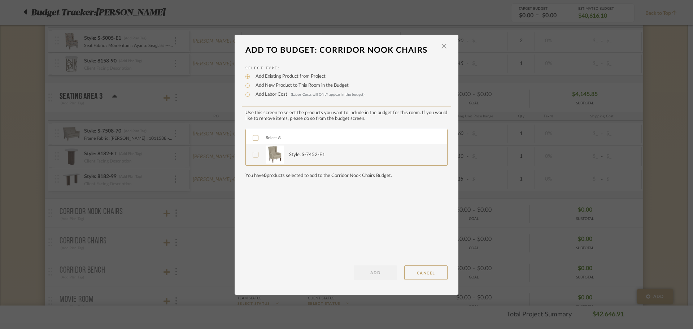
click at [253, 137] on icon at bounding box center [255, 137] width 5 height 5
click at [380, 277] on button "ADD" at bounding box center [375, 272] width 43 height 14
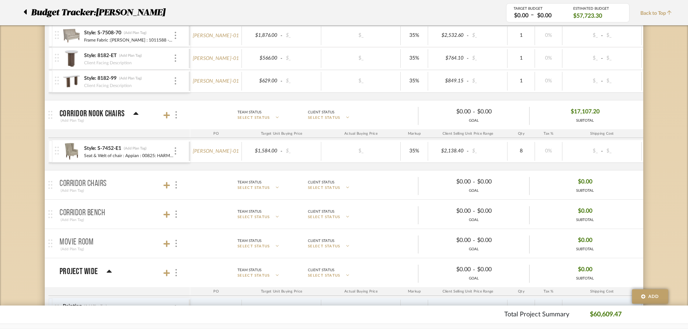
scroll to position [722, 0]
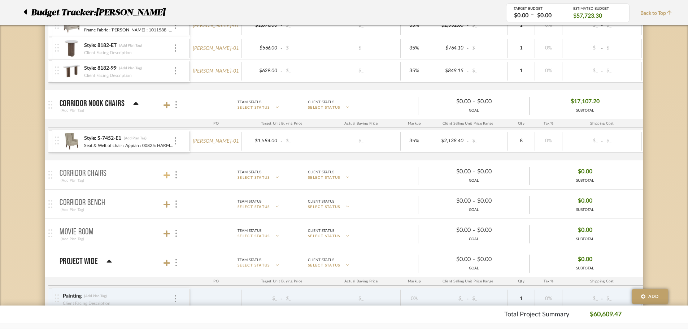
click at [165, 174] on icon at bounding box center [166, 174] width 6 height 7
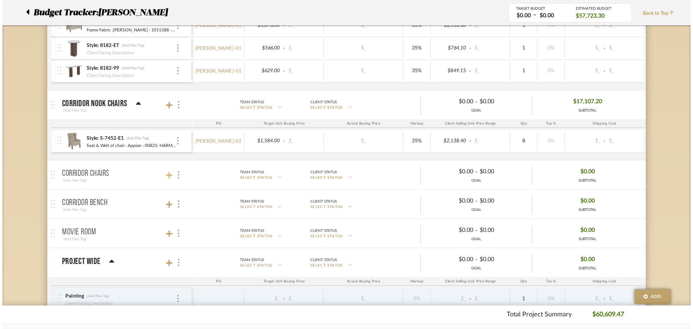
scroll to position [0, 0]
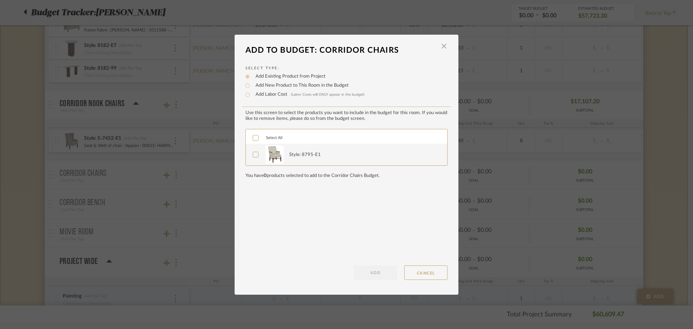
click at [253, 137] on icon at bounding box center [255, 137] width 5 height 5
click at [370, 272] on button "ADD" at bounding box center [375, 272] width 43 height 14
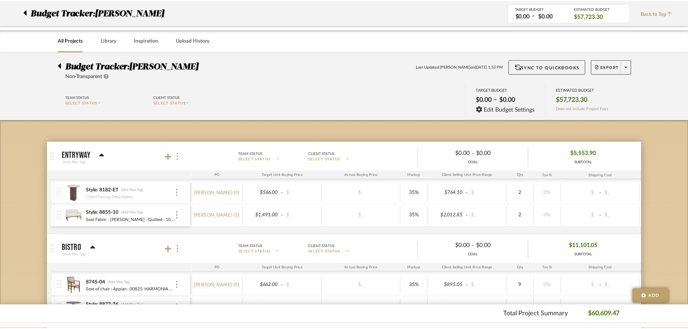
scroll to position [722, 0]
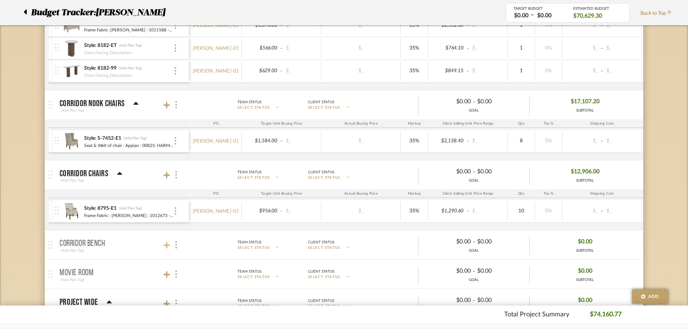
click at [168, 242] on icon at bounding box center [166, 244] width 6 height 7
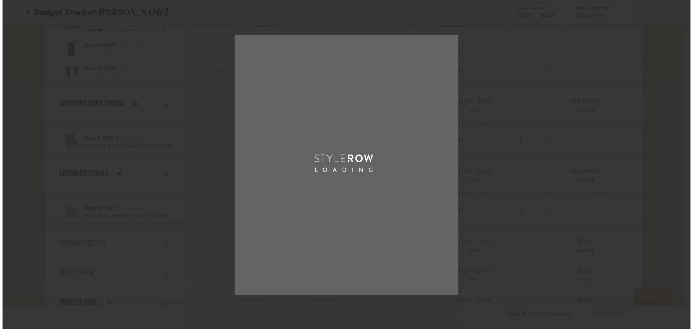
scroll to position [0, 0]
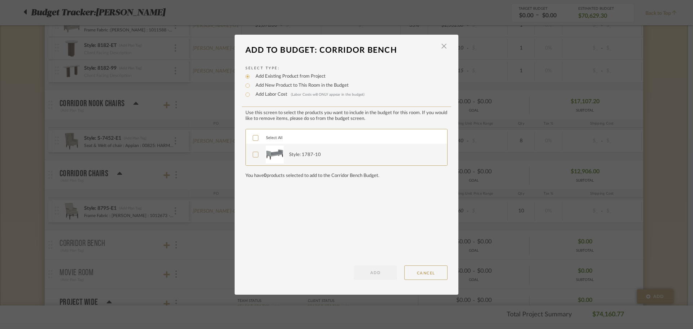
click at [255, 139] on icon at bounding box center [255, 137] width 5 height 5
click at [367, 275] on button "ADD" at bounding box center [375, 272] width 43 height 14
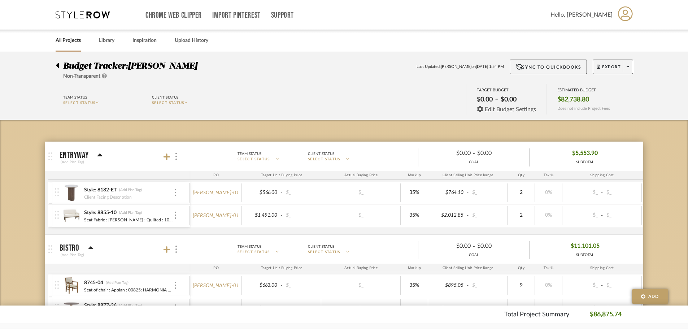
click at [484, 106] on div "Edit Budget Settings" at bounding box center [507, 109] width 60 height 6
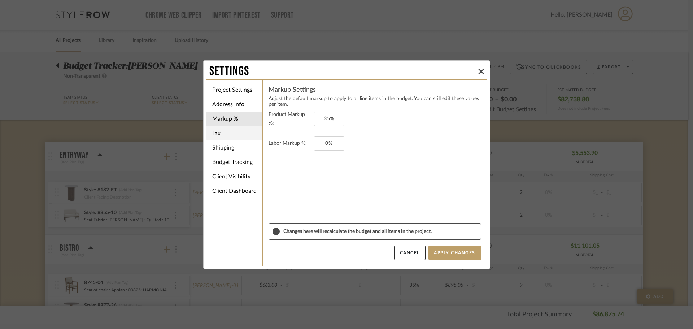
click at [224, 134] on li "Tax" at bounding box center [234, 133] width 56 height 14
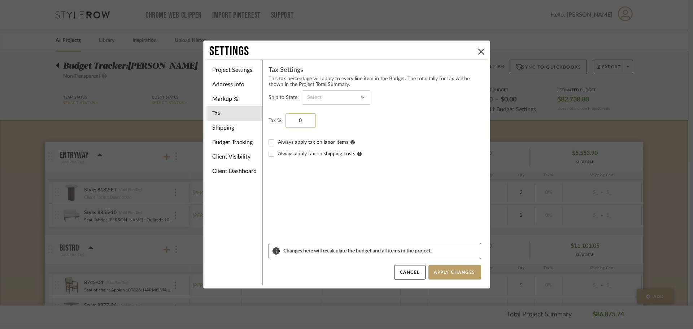
click at [301, 120] on input "0" at bounding box center [300, 120] width 30 height 14
type input "6%"
click at [301, 176] on form "Ship to State: Tax %: 6% Always apply tax on labor items Always apply tax on sh…" at bounding box center [374, 166] width 213 height 152
click at [433, 271] on button "Apply Changes" at bounding box center [454, 272] width 53 height 14
click at [234, 104] on li "Markup %" at bounding box center [234, 99] width 56 height 14
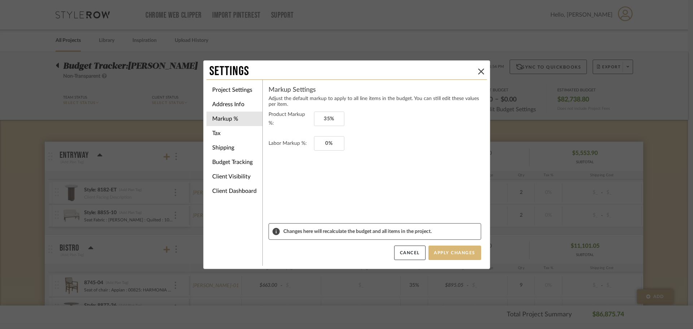
click at [470, 253] on button "Apply Changes" at bounding box center [454, 252] width 53 height 14
click at [450, 251] on button "Apply Changes" at bounding box center [454, 252] width 53 height 14
click at [478, 71] on icon at bounding box center [481, 72] width 6 height 6
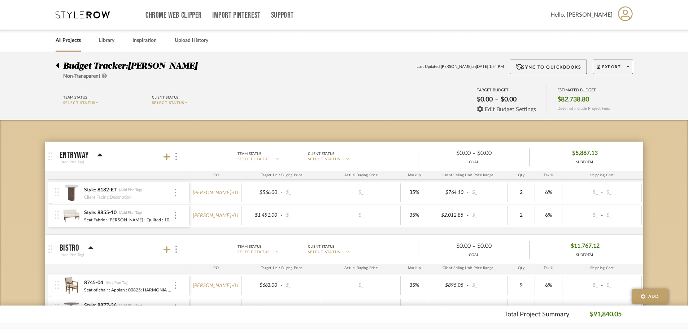
click at [483, 109] on icon at bounding box center [480, 109] width 6 height 6
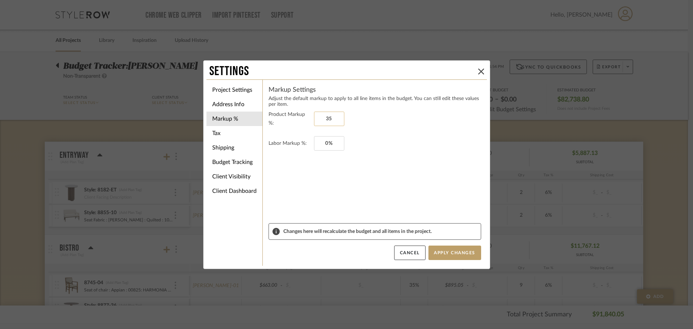
click at [325, 117] on input "35" at bounding box center [329, 118] width 30 height 14
click at [360, 152] on form "Product Markup %: 25% Labor Markup %: 0%" at bounding box center [374, 166] width 213 height 113
click at [438, 253] on button "Apply Changes" at bounding box center [454, 252] width 53 height 14
click at [325, 118] on input "25" at bounding box center [329, 118] width 30 height 14
type input "11%"
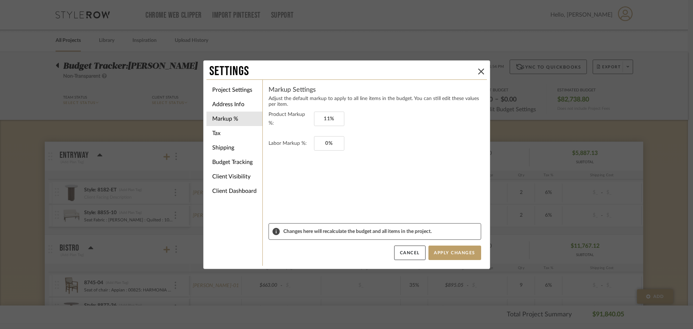
click at [356, 159] on form "Product Markup %: 11% Labor Markup %: 0%" at bounding box center [374, 166] width 213 height 113
click at [447, 250] on button "Apply Changes" at bounding box center [454, 252] width 53 height 14
click at [478, 69] on icon at bounding box center [481, 72] width 6 height 6
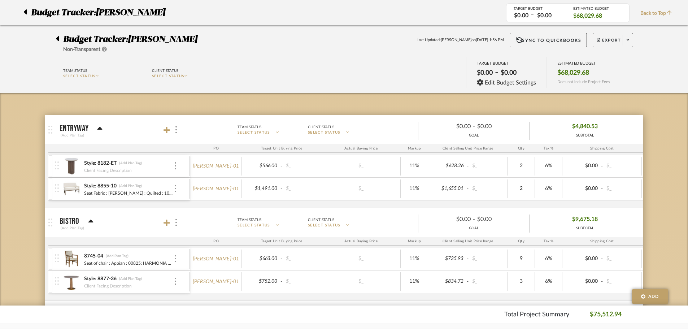
scroll to position [4, 0]
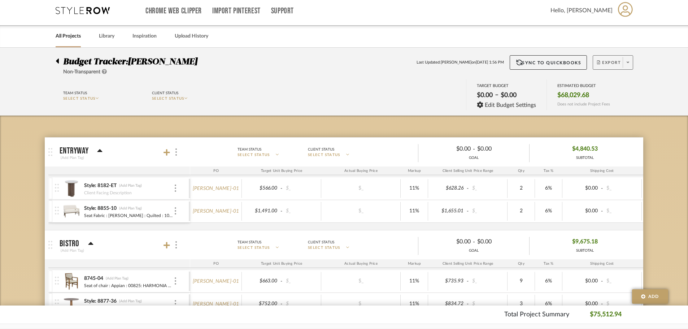
click at [607, 62] on span "Export" at bounding box center [609, 65] width 24 height 11
click at [606, 86] on button "Export PDF" at bounding box center [625, 82] width 69 height 17
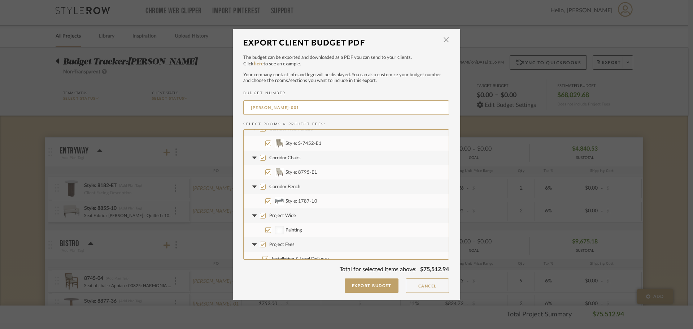
scroll to position [347, 0]
click at [438, 281] on button "Cancel" at bounding box center [427, 285] width 43 height 14
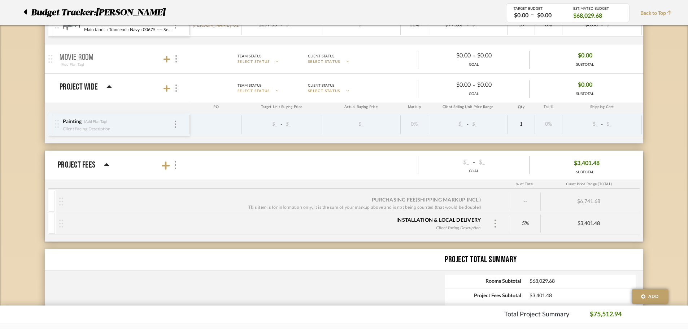
scroll to position [978, 0]
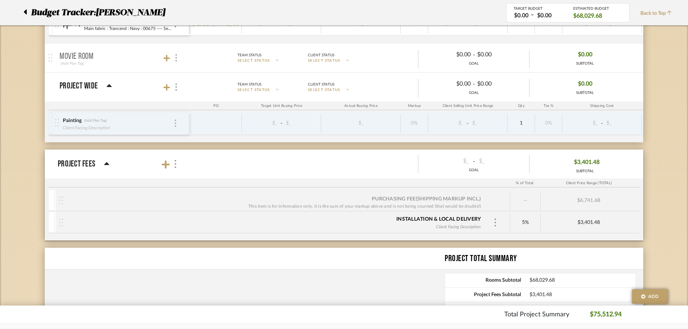
click at [176, 124] on div at bounding box center [176, 123] width 4 height 8
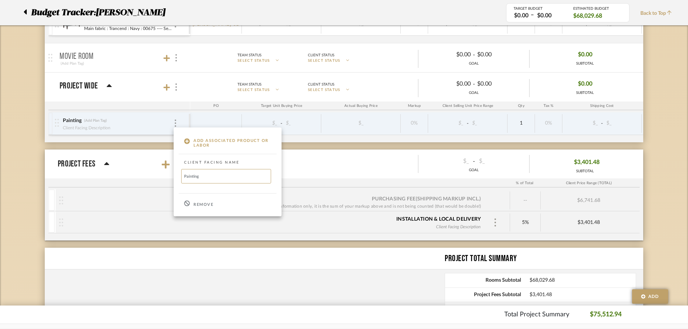
click at [201, 205] on p "Remove" at bounding box center [203, 204] width 20 height 5
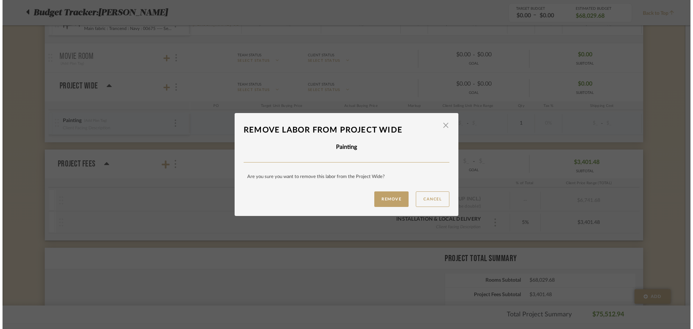
scroll to position [0, 0]
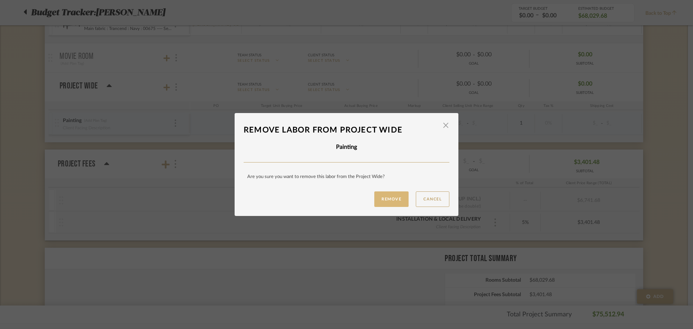
click at [393, 199] on button "Remove" at bounding box center [391, 199] width 34 height 16
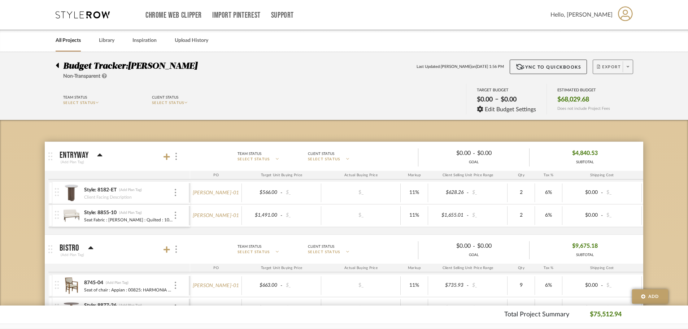
click at [627, 70] on span at bounding box center [627, 66] width 10 height 11
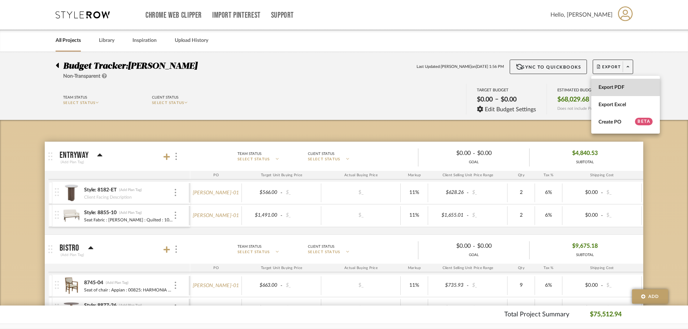
click at [622, 90] on span "Export PDF" at bounding box center [625, 87] width 54 height 6
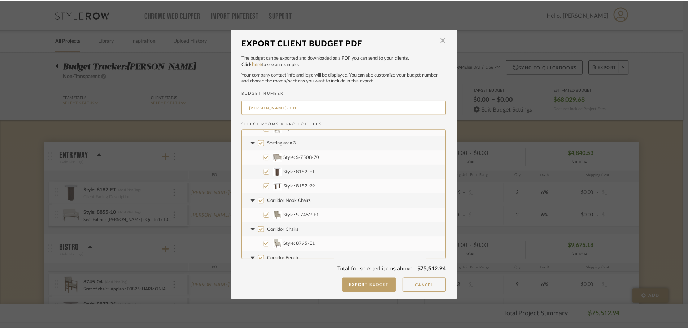
scroll to position [318, 0]
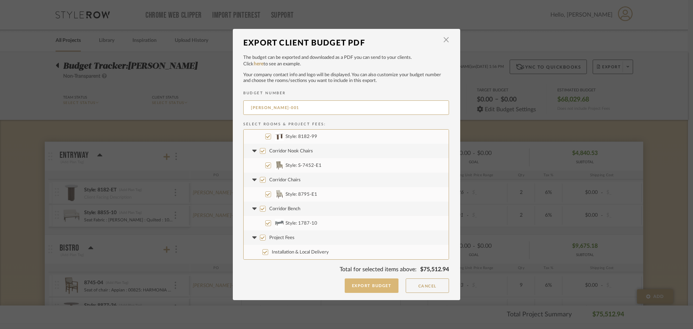
click at [377, 288] on button "Export Budget" at bounding box center [372, 285] width 54 height 14
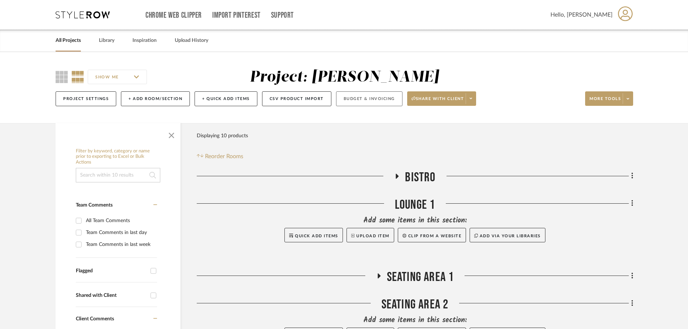
click at [366, 102] on button "Budget & Invoicing" at bounding box center [369, 98] width 66 height 15
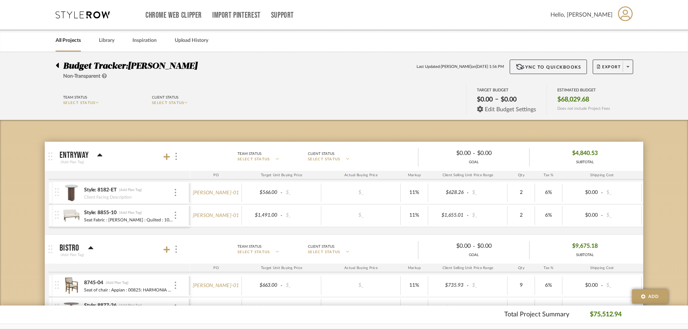
click at [479, 108] on icon at bounding box center [480, 109] width 6 height 6
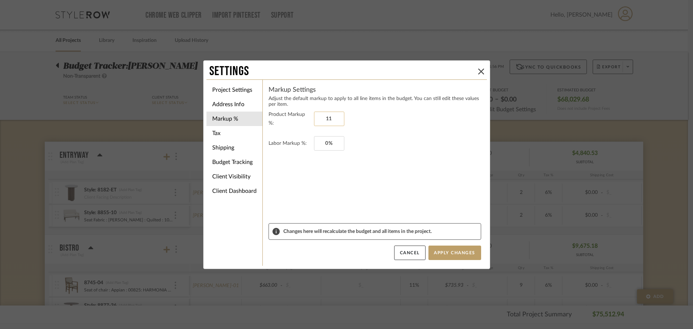
click at [330, 113] on input "11" at bounding box center [329, 118] width 30 height 14
type input "25%"
click at [355, 174] on form "Product Markup %: 25% Labor Markup %: 0%" at bounding box center [374, 166] width 213 height 113
click at [218, 146] on li "Shipping" at bounding box center [234, 147] width 56 height 14
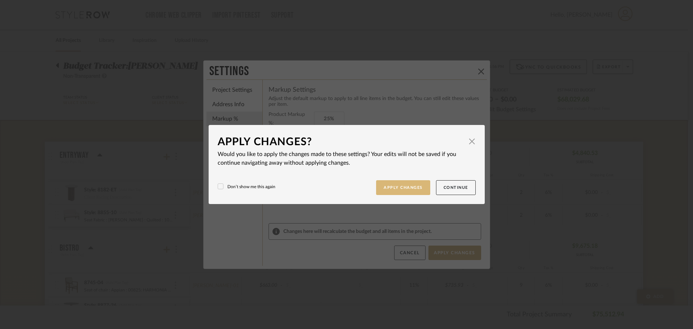
click at [400, 187] on button "Apply Changes" at bounding box center [403, 187] width 54 height 15
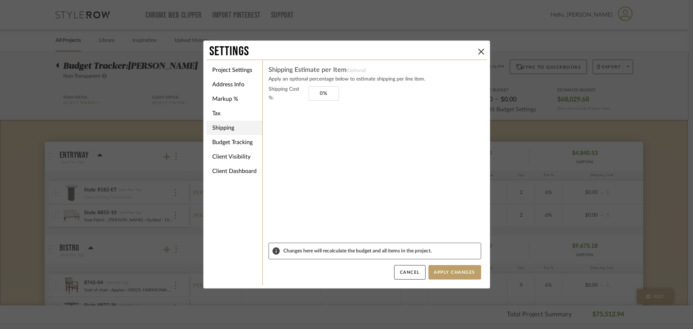
click at [222, 129] on li "Shipping" at bounding box center [234, 128] width 56 height 14
click at [222, 130] on li "Shipping" at bounding box center [234, 128] width 56 height 14
click at [323, 96] on input "0" at bounding box center [323, 93] width 30 height 14
type input "7%"
click at [334, 128] on sr-form-field "Shipping Cost %: 7%" at bounding box center [374, 164] width 213 height 158
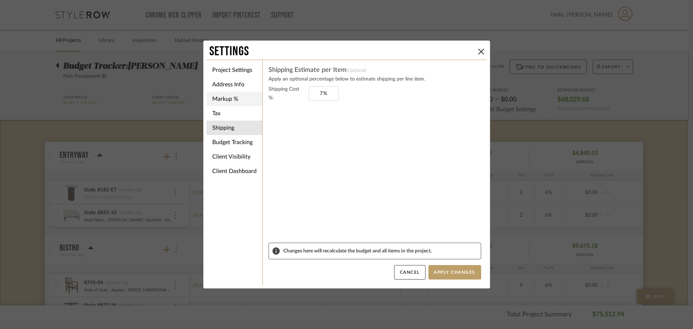
click at [224, 99] on li "Markup %" at bounding box center [234, 99] width 56 height 14
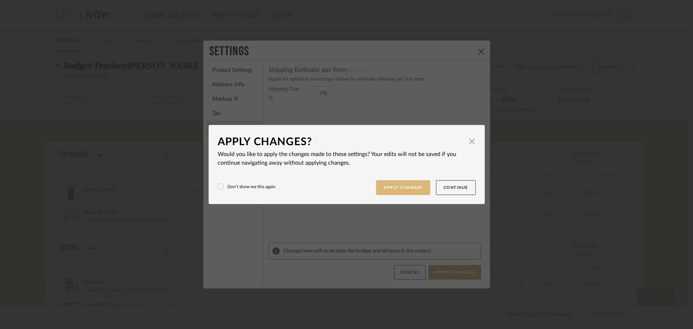
click at [394, 186] on button "Apply Changes" at bounding box center [403, 187] width 54 height 15
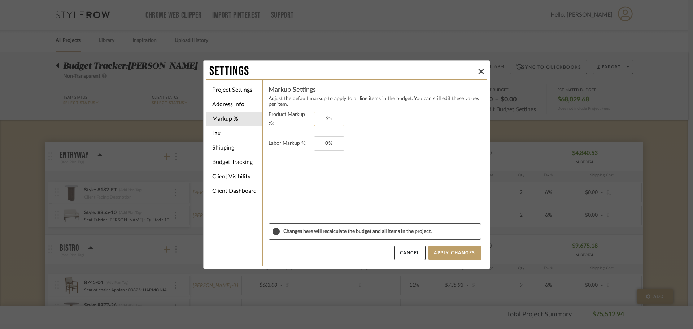
click at [325, 119] on input "25" at bounding box center [329, 118] width 30 height 14
type input "25%"
click at [438, 250] on button "Apply Changes" at bounding box center [454, 252] width 53 height 14
click at [456, 246] on button "Apply Changes" at bounding box center [454, 252] width 53 height 14
click at [455, 252] on button "Apply Changes" at bounding box center [454, 252] width 53 height 14
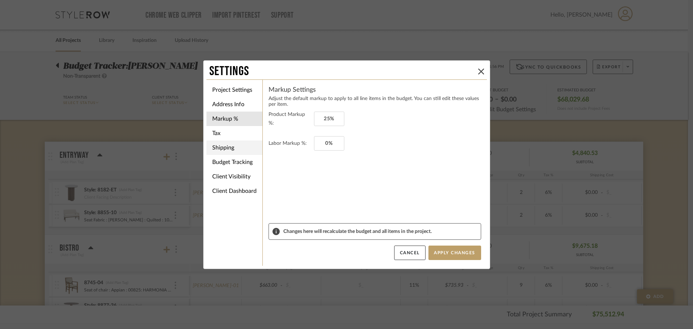
click at [210, 131] on li "Tax" at bounding box center [234, 133] width 56 height 14
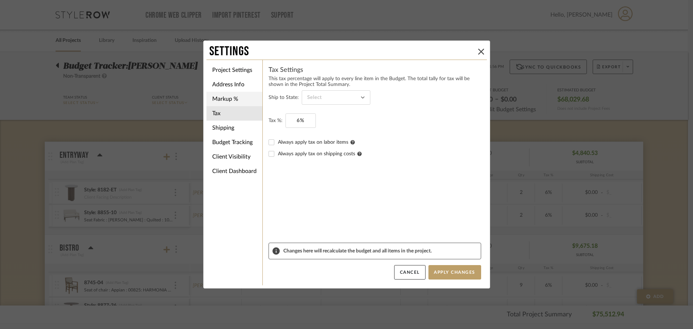
click at [217, 101] on li "Markup %" at bounding box center [234, 99] width 56 height 14
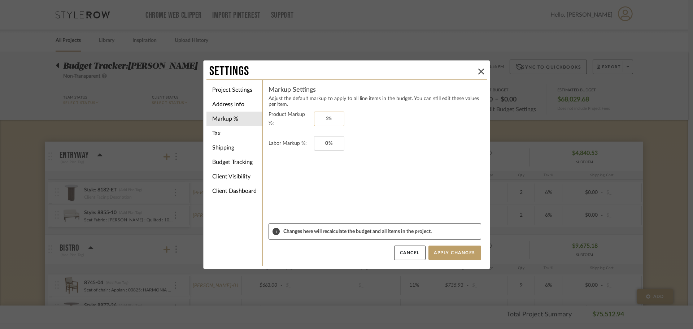
click at [315, 119] on input "25" at bounding box center [329, 118] width 30 height 14
type input "14%"
click at [309, 177] on form "Product Markup %: 14% Labor Markup %: 0%" at bounding box center [374, 166] width 213 height 113
click at [220, 131] on li "Tax" at bounding box center [234, 133] width 56 height 14
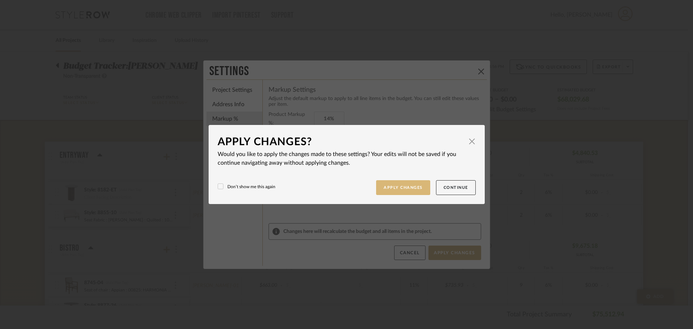
click at [412, 184] on button "Apply Changes" at bounding box center [403, 187] width 54 height 15
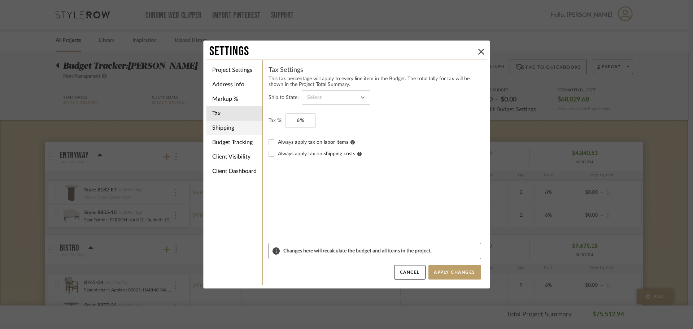
click at [227, 131] on li "Shipping" at bounding box center [234, 128] width 56 height 14
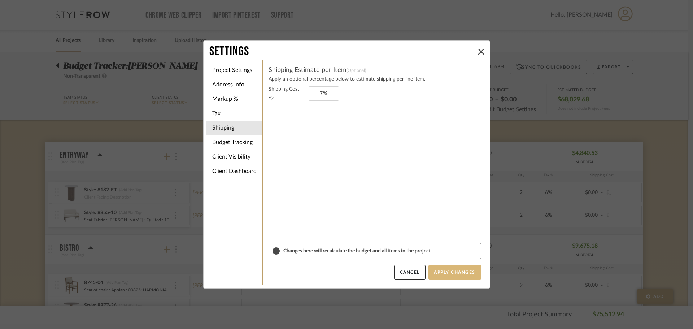
click at [454, 271] on button "Apply Changes" at bounding box center [454, 272] width 53 height 14
click at [455, 273] on button "Apply Changes" at bounding box center [454, 272] width 53 height 14
click at [349, 274] on div "Cancel Apply Changes" at bounding box center [374, 272] width 213 height 14
click at [436, 272] on button "Apply Changes" at bounding box center [454, 272] width 53 height 14
click at [478, 52] on icon at bounding box center [481, 52] width 6 height 6
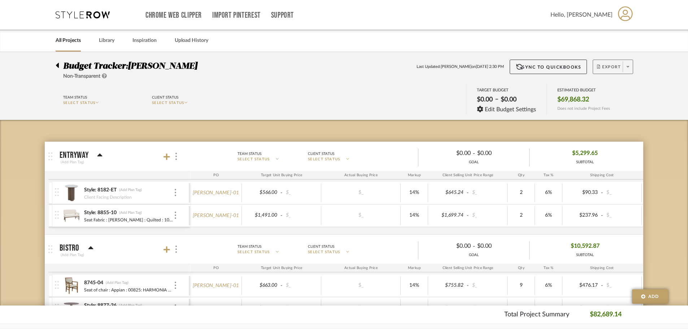
click at [630, 66] on span at bounding box center [627, 66] width 10 height 11
click at [625, 88] on span "Export PDF" at bounding box center [625, 87] width 54 height 6
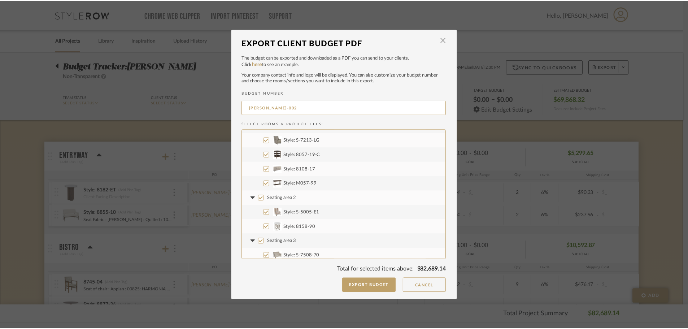
scroll to position [180, 0]
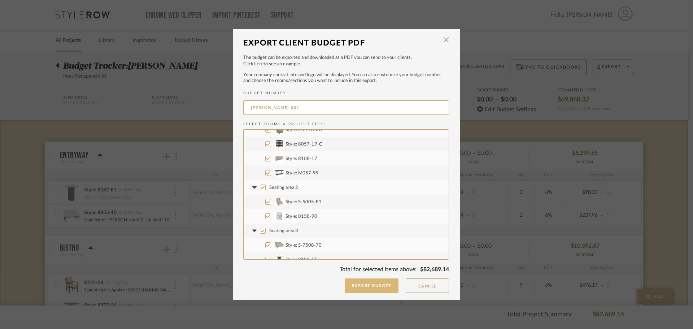
click at [357, 285] on button "Export Budget" at bounding box center [372, 285] width 54 height 14
